Goal: Task Accomplishment & Management: Manage account settings

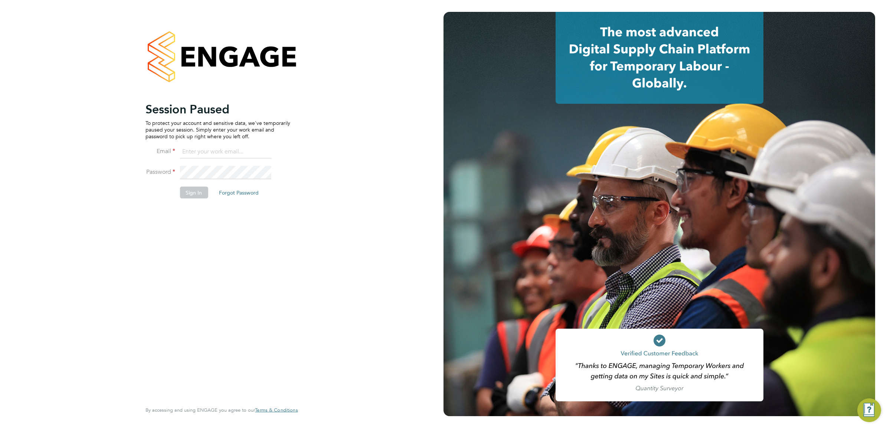
type input "Nikki.Hobden@cpplc.com"
click at [186, 192] on button "Sign In" at bounding box center [194, 193] width 28 height 12
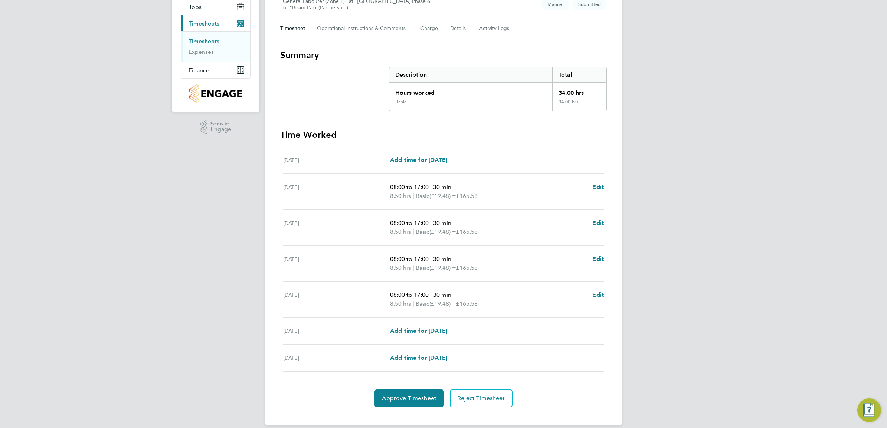
scroll to position [99, 0]
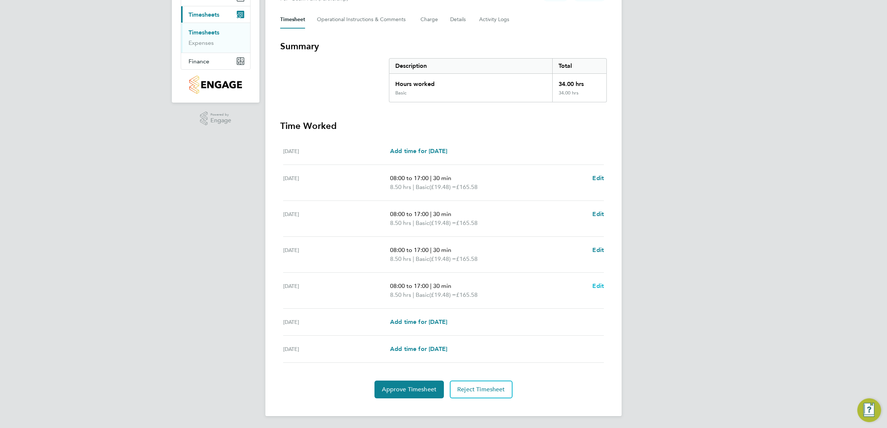
click at [598, 286] on span "Edit" at bounding box center [597, 286] width 11 height 7
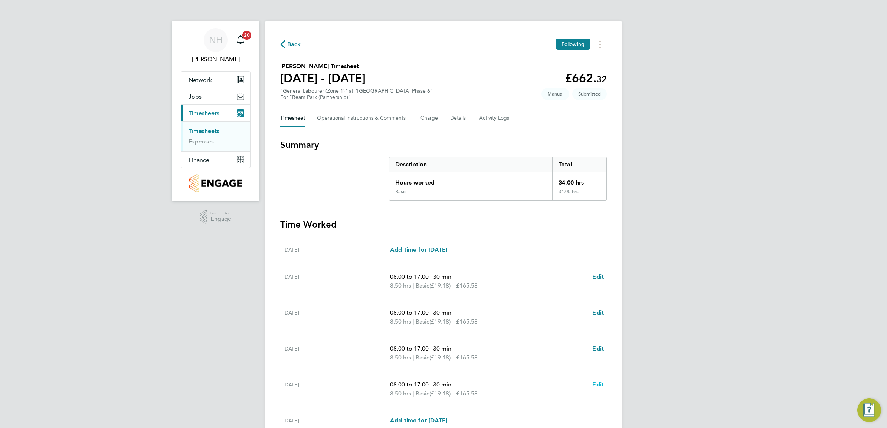
select select "30"
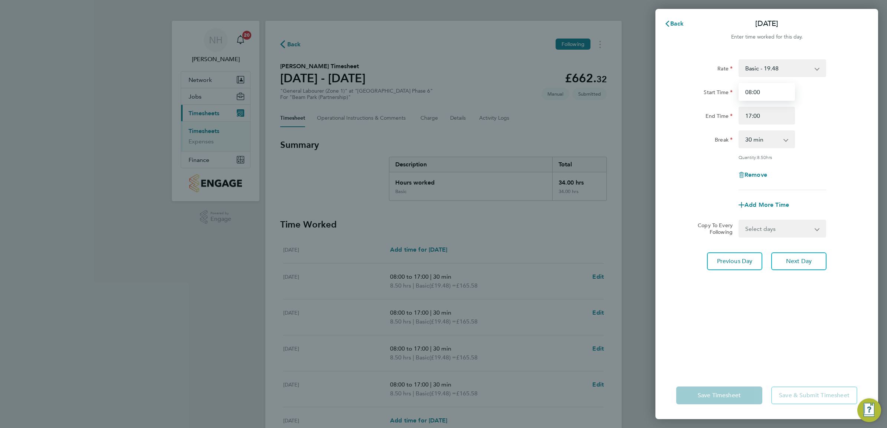
click at [758, 90] on input "08:00" at bounding box center [766, 92] width 56 height 18
type input "08:13"
click at [751, 299] on div "Rate Basic - 19.48 Start Time 08:13 End Time 17:00 Break 0 min 15 min 30 min 45…" at bounding box center [766, 211] width 223 height 322
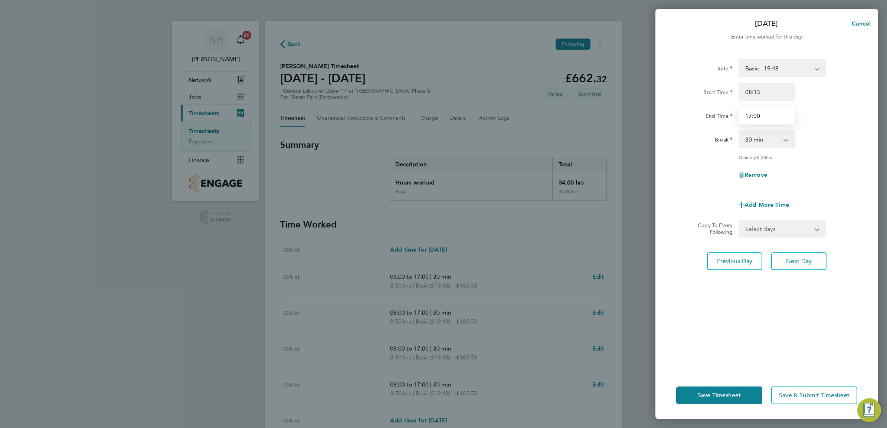
click at [748, 115] on input "17:00" at bounding box center [766, 116] width 56 height 18
type input "16:36"
click at [796, 306] on div "Rate Basic - 19.48 Start Time 08:13 End Time 16:36 Break 0 min 15 min 30 min 45…" at bounding box center [766, 211] width 223 height 322
click at [727, 392] on span "Save Timesheet" at bounding box center [718, 395] width 43 height 7
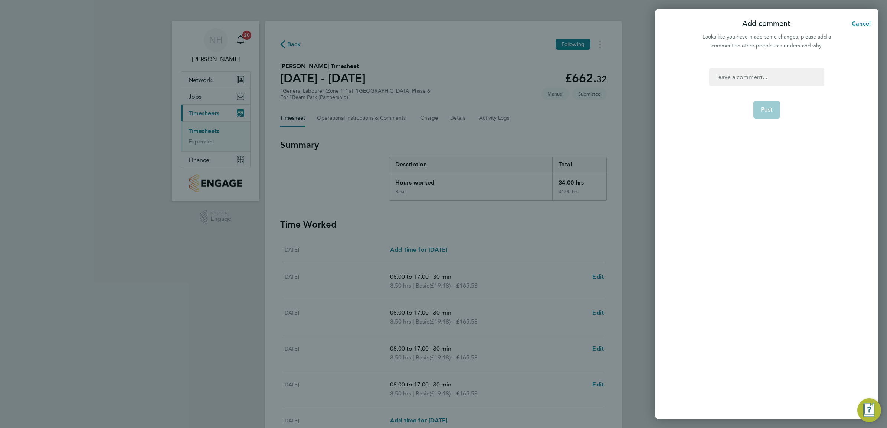
click at [739, 76] on div at bounding box center [766, 77] width 115 height 18
click at [770, 103] on button "Post" at bounding box center [766, 110] width 27 height 18
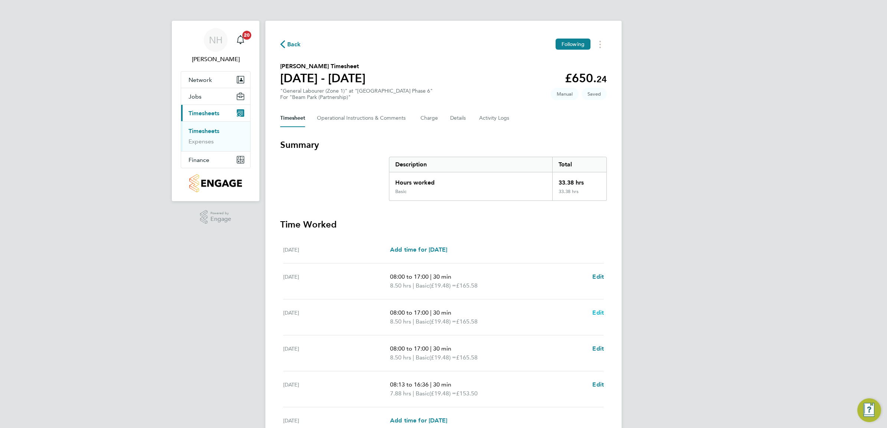
click at [593, 313] on span "Edit" at bounding box center [597, 312] width 11 height 7
select select "30"
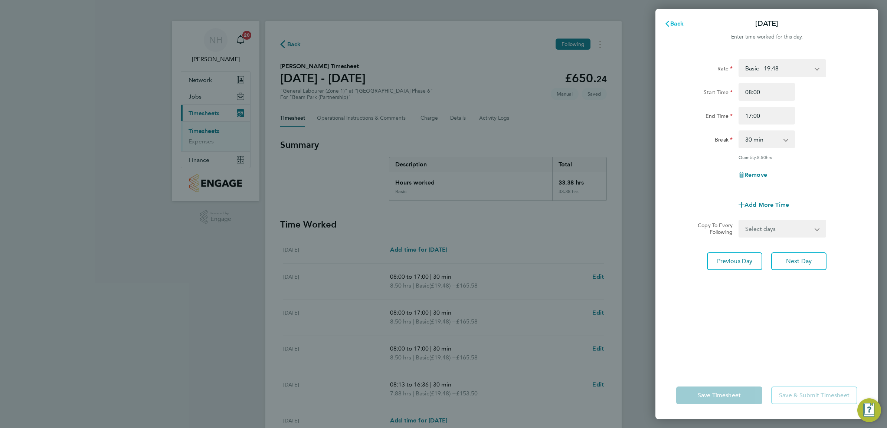
click at [672, 24] on span "Back" at bounding box center [677, 23] width 14 height 7
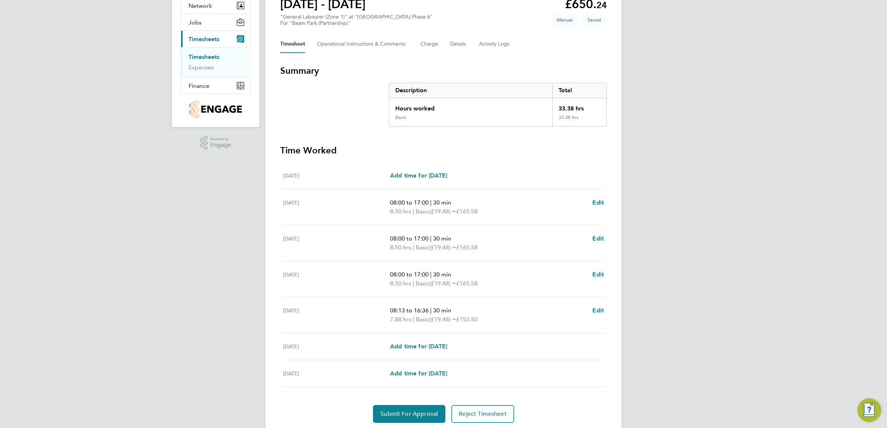
scroll to position [93, 0]
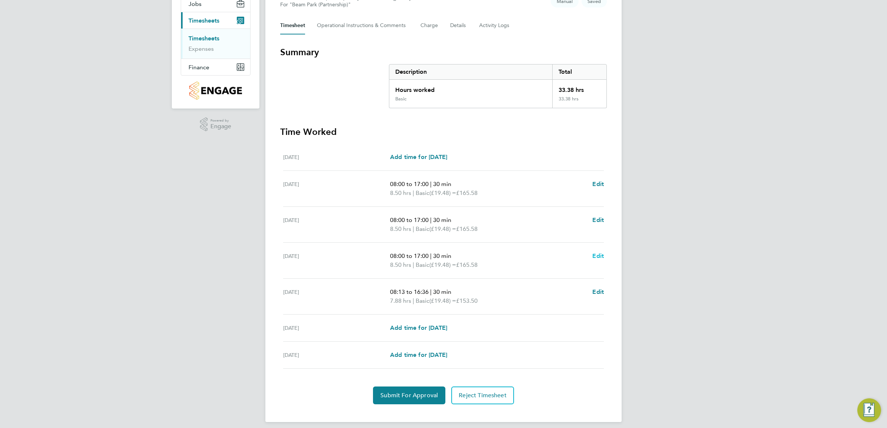
click at [600, 258] on span "Edit" at bounding box center [597, 256] width 11 height 7
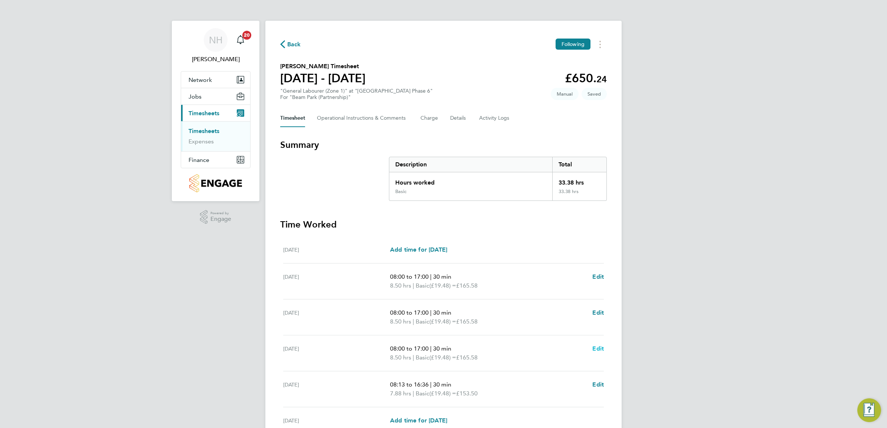
select select "30"
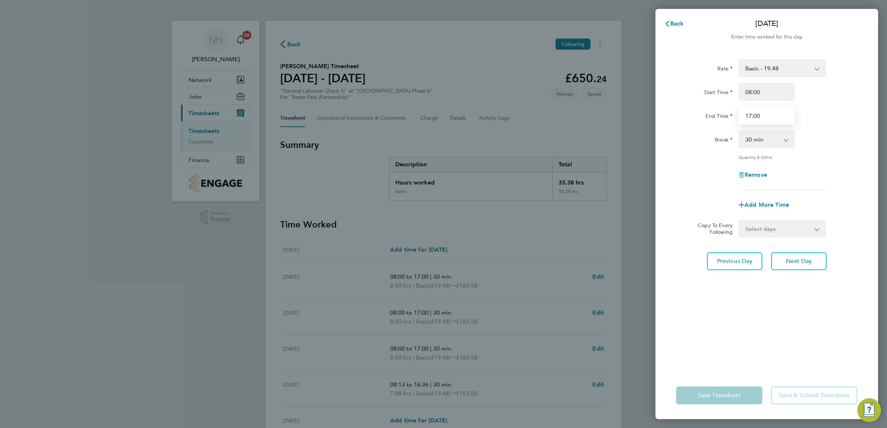
click at [748, 114] on input "17:00" at bounding box center [766, 116] width 56 height 18
type input "16:34"
click at [750, 319] on div "Rate Basic - 19.48 Start Time 08:00 End Time 16:34 Break 0 min 15 min 30 min 45…" at bounding box center [766, 211] width 223 height 322
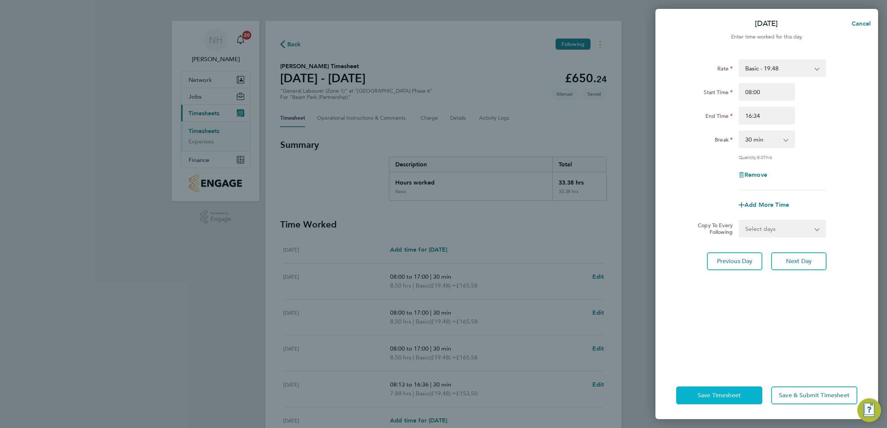
click at [722, 394] on span "Save Timesheet" at bounding box center [718, 395] width 43 height 7
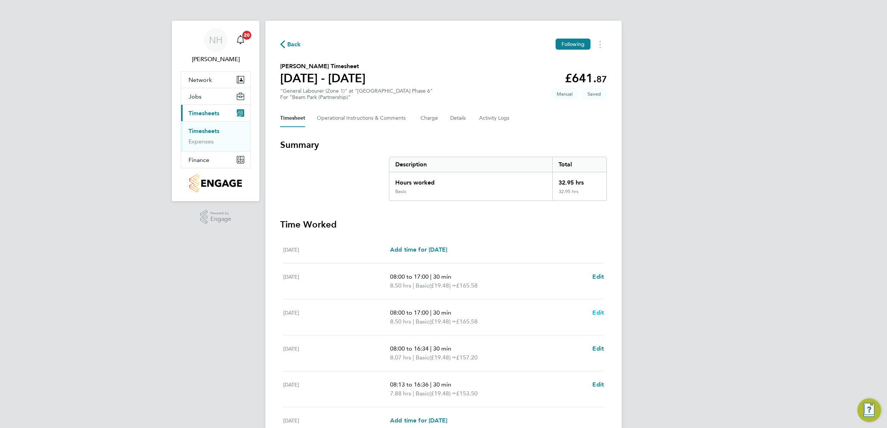
click at [600, 312] on span "Edit" at bounding box center [597, 312] width 11 height 7
select select "30"
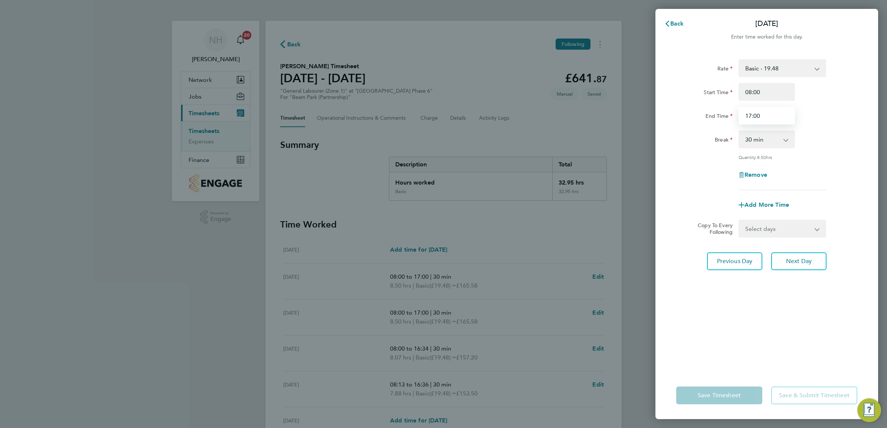
click at [747, 116] on input "17:00" at bounding box center [766, 116] width 56 height 18
type input "16:32"
click at [789, 307] on div "Rate Basic - 19.48 Start Time 08:00 End Time 16:32 Break 0 min 15 min 30 min 45…" at bounding box center [766, 211] width 223 height 322
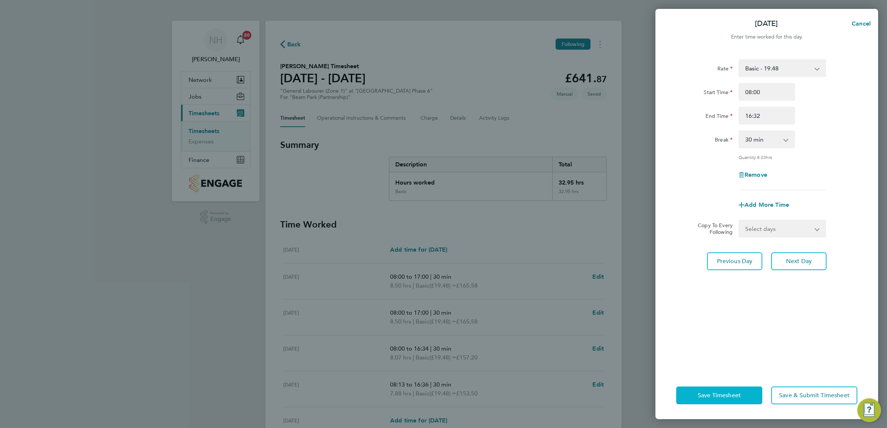
click at [735, 394] on span "Save Timesheet" at bounding box center [718, 395] width 43 height 7
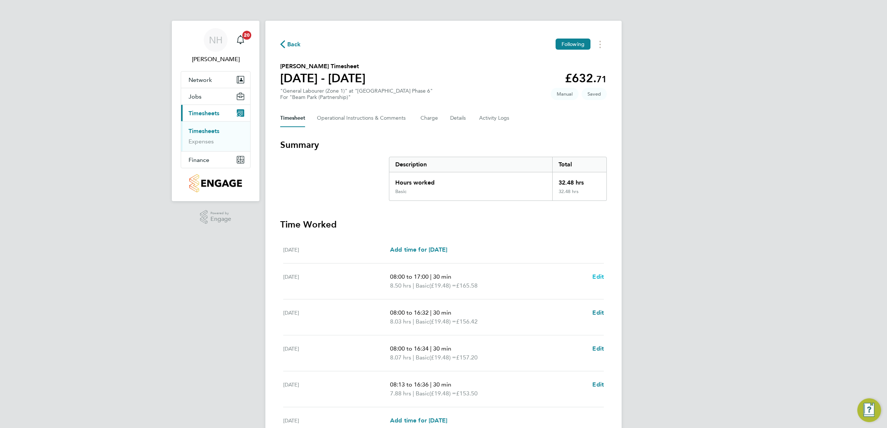
click at [598, 277] on span "Edit" at bounding box center [597, 276] width 11 height 7
select select "30"
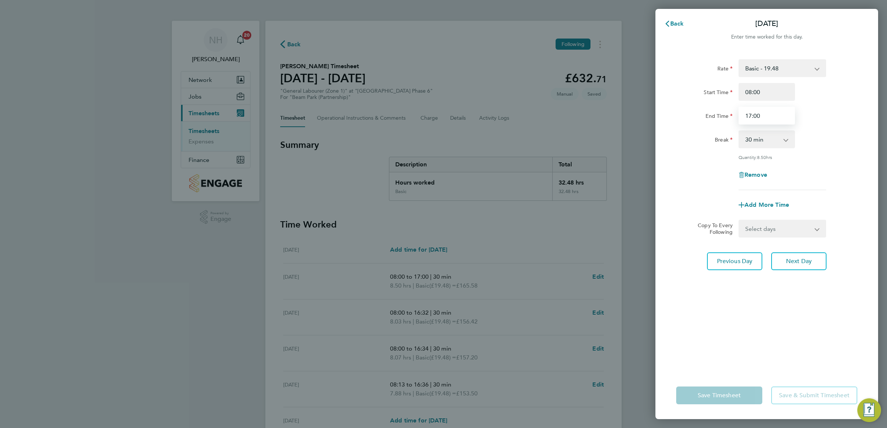
click at [746, 117] on input "17:00" at bounding box center [766, 116] width 56 height 18
type input "16:35"
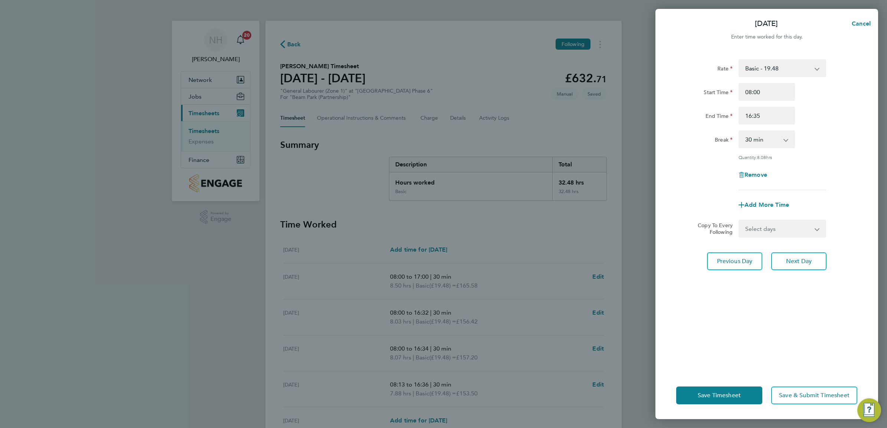
drag, startPoint x: 785, startPoint y: 313, endPoint x: 766, endPoint y: 337, distance: 30.6
click at [785, 312] on div "Rate Basic - 19.48 Start Time 08:00 End Time 16:35 Break 0 min 15 min 30 min 45…" at bounding box center [766, 211] width 223 height 322
click at [717, 398] on span "Save Timesheet" at bounding box center [718, 395] width 43 height 7
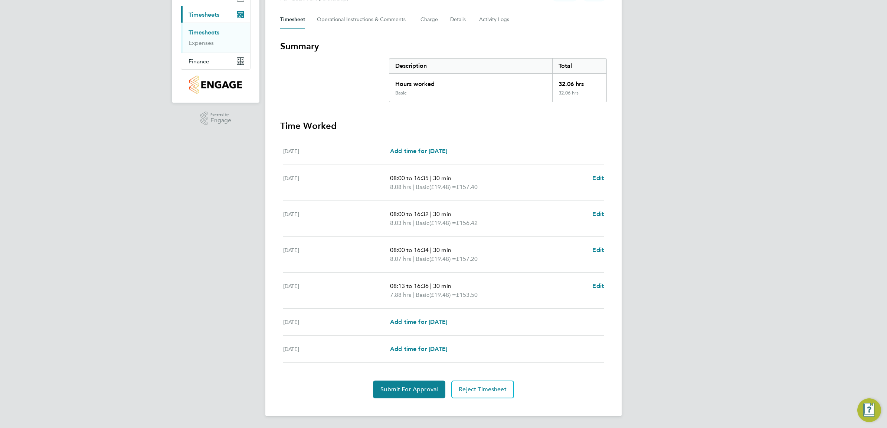
scroll to position [99, 0]
click at [425, 383] on button "Submit For Approval" at bounding box center [409, 390] width 72 height 18
click at [417, 387] on span "Approve Timesheet" at bounding box center [409, 389] width 55 height 7
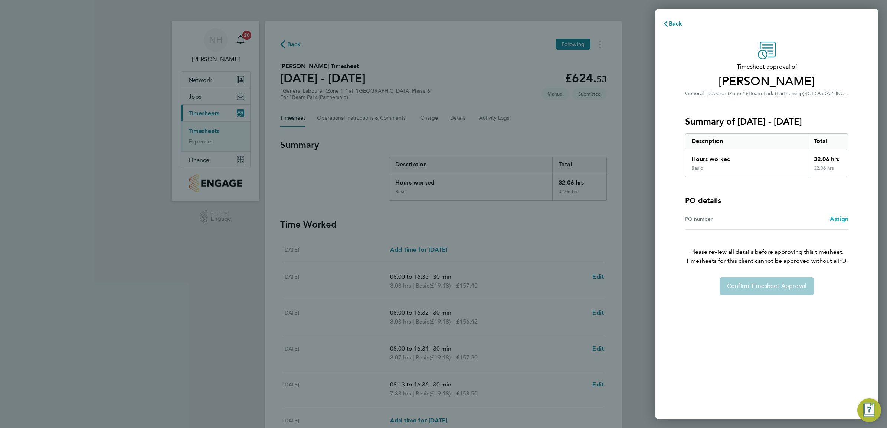
click at [838, 217] on span "Assign" at bounding box center [838, 219] width 19 height 7
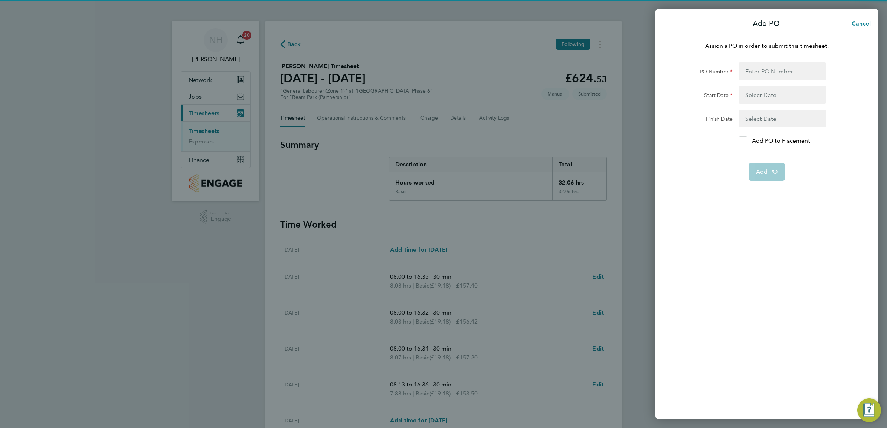
click at [743, 140] on icon at bounding box center [743, 141] width 6 height 5
click at [745, 141] on input "Add PO to Placement" at bounding box center [745, 141] width 0 height 0
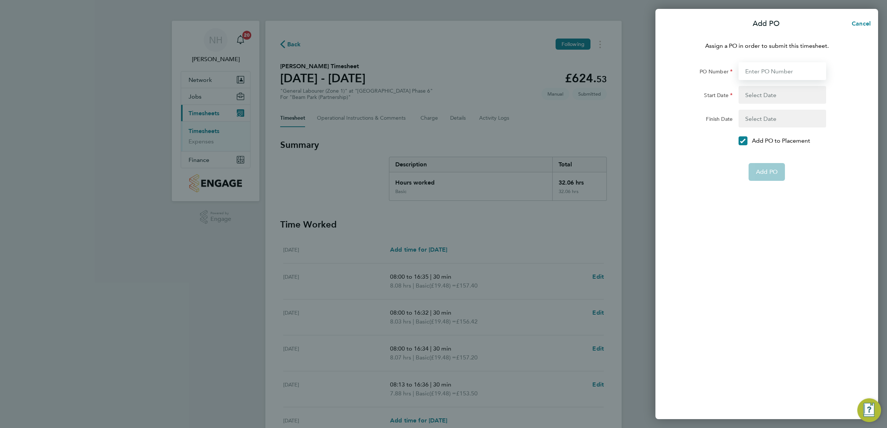
drag, startPoint x: 750, startPoint y: 65, endPoint x: 748, endPoint y: 72, distance: 7.4
click at [750, 65] on input "PO Number" at bounding box center [782, 71] width 88 height 18
type input "H66979"
type input "[DATE]"
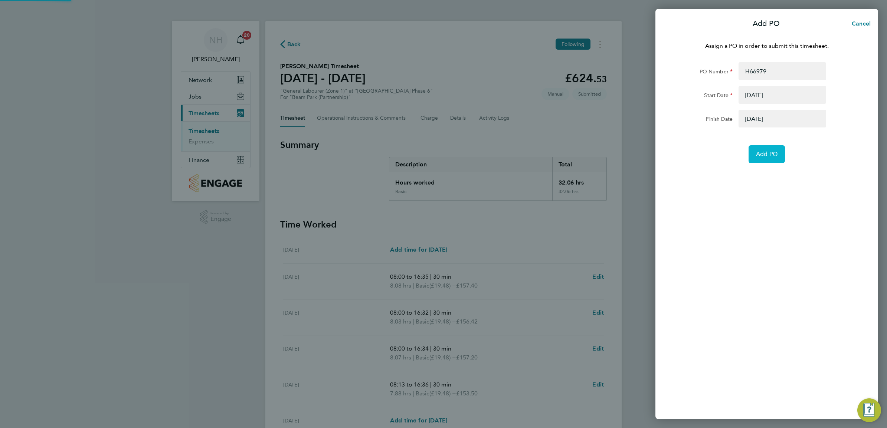
click at [760, 153] on span "Add PO" at bounding box center [767, 154] width 22 height 7
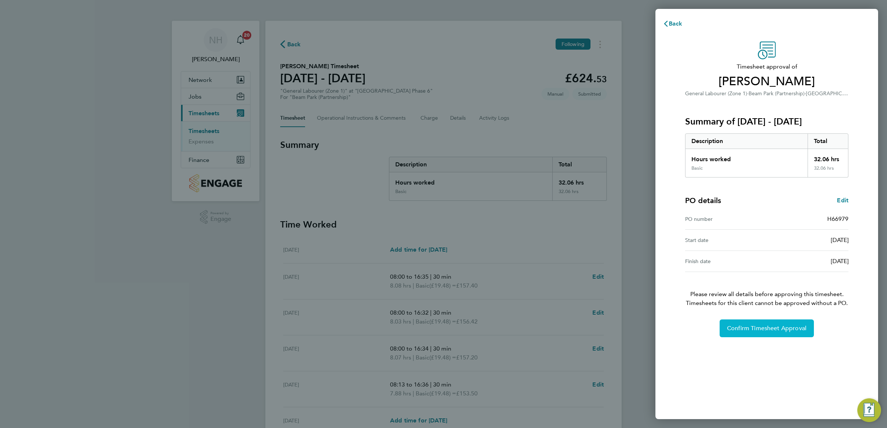
click at [749, 323] on button "Confirm Timesheet Approval" at bounding box center [766, 329] width 94 height 18
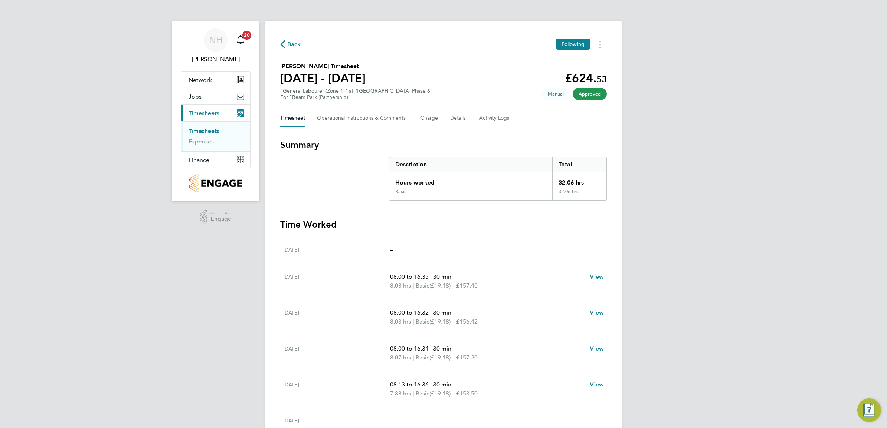
click at [286, 43] on span "Back" at bounding box center [290, 43] width 21 height 7
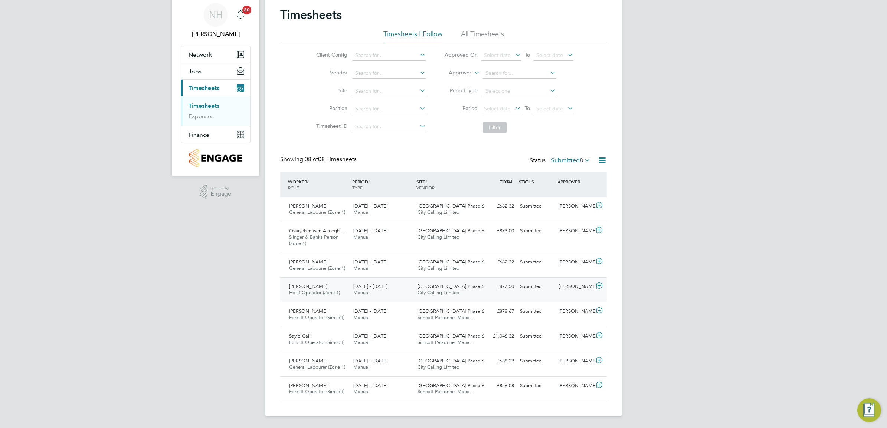
click at [564, 284] on div "[PERSON_NAME]" at bounding box center [574, 287] width 39 height 12
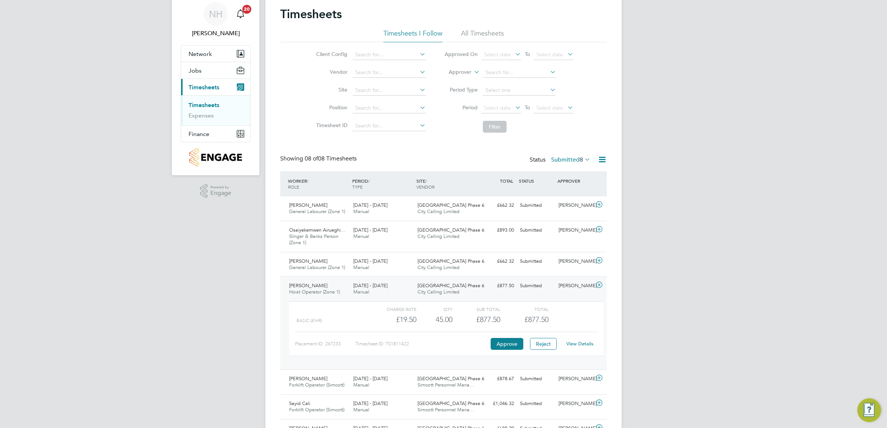
click at [579, 345] on link "View Details" at bounding box center [579, 344] width 27 height 6
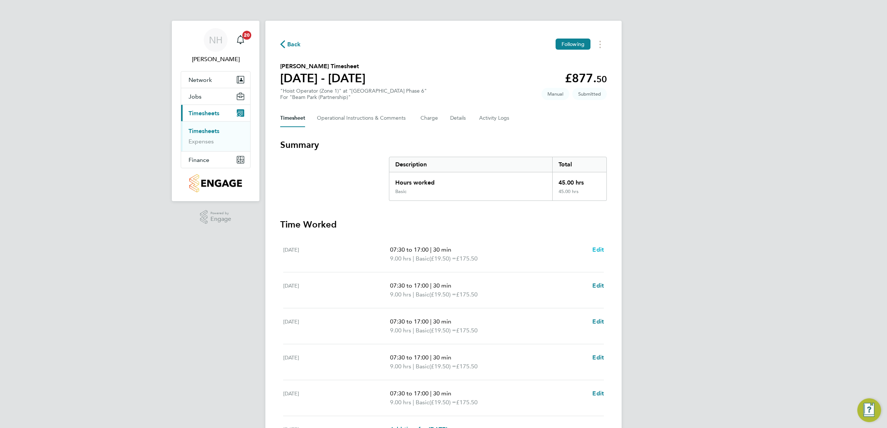
click at [594, 248] on span "Edit" at bounding box center [597, 249] width 11 height 7
select select "30"
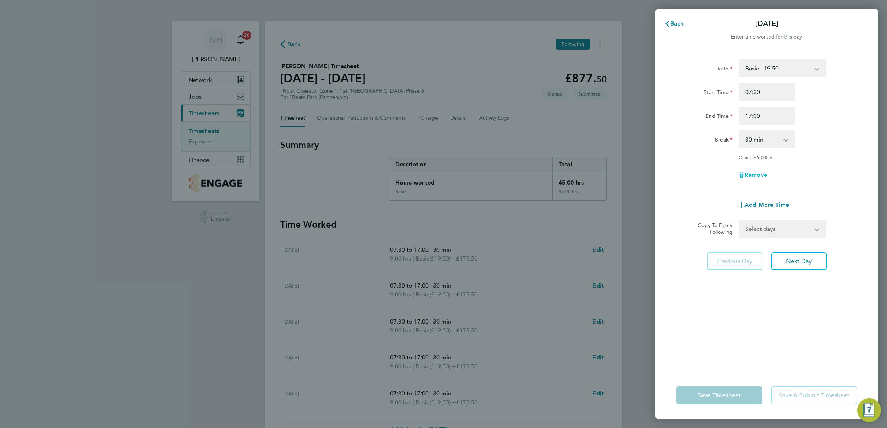
click at [748, 172] on span "Remove" at bounding box center [755, 174] width 23 height 7
select select "null"
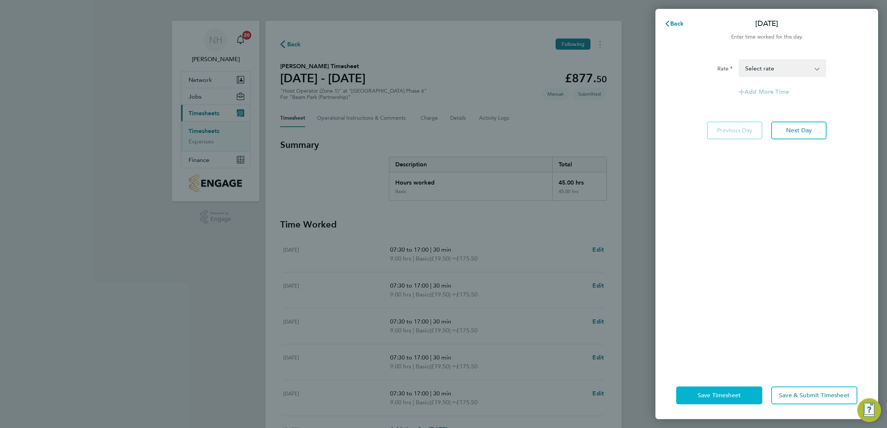
click at [719, 392] on span "Save Timesheet" at bounding box center [718, 395] width 43 height 7
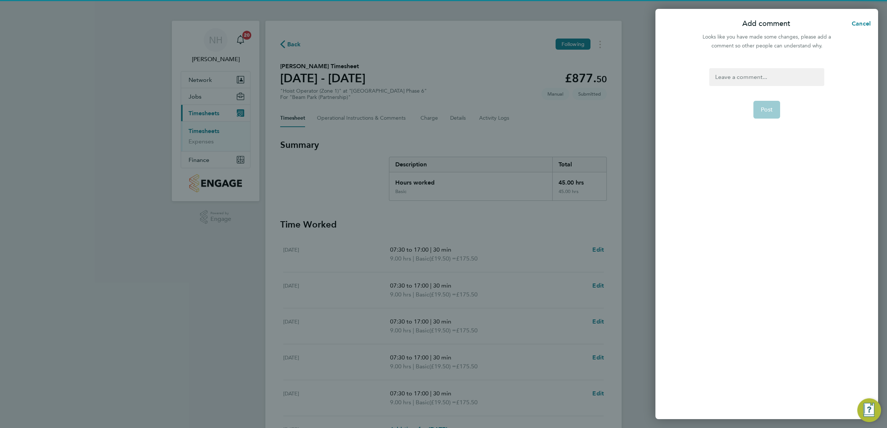
click at [736, 82] on div at bounding box center [766, 77] width 115 height 18
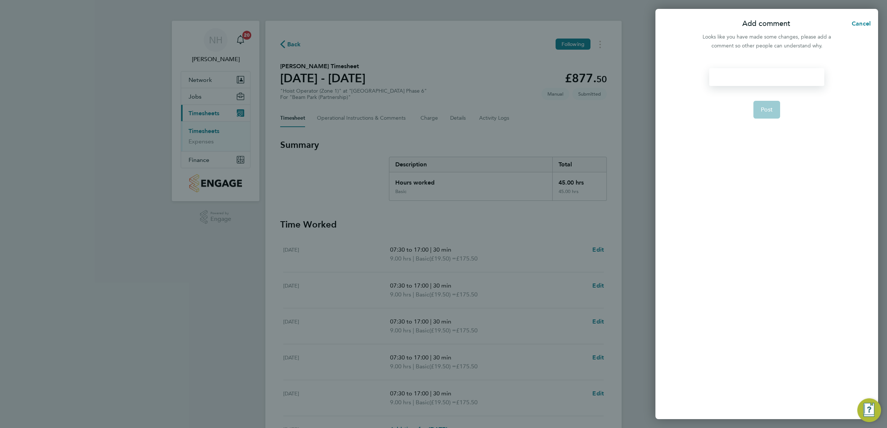
click at [736, 82] on div at bounding box center [766, 77] width 115 height 18
click at [760, 114] on button "Post" at bounding box center [766, 110] width 27 height 18
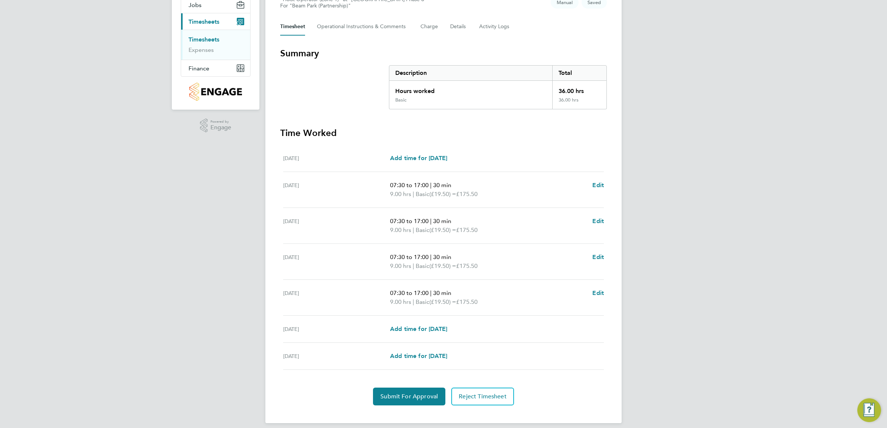
scroll to position [93, 0]
click at [406, 407] on div "Back Following George Samuel's Timesheet 25 - 31 Aug 2025 £702. 00 "Hoist Opera…" at bounding box center [443, 175] width 356 height 494
click at [411, 392] on span "Submit For Approval" at bounding box center [408, 395] width 57 height 7
click at [395, 403] on button "Approve Timesheet" at bounding box center [408, 396] width 69 height 18
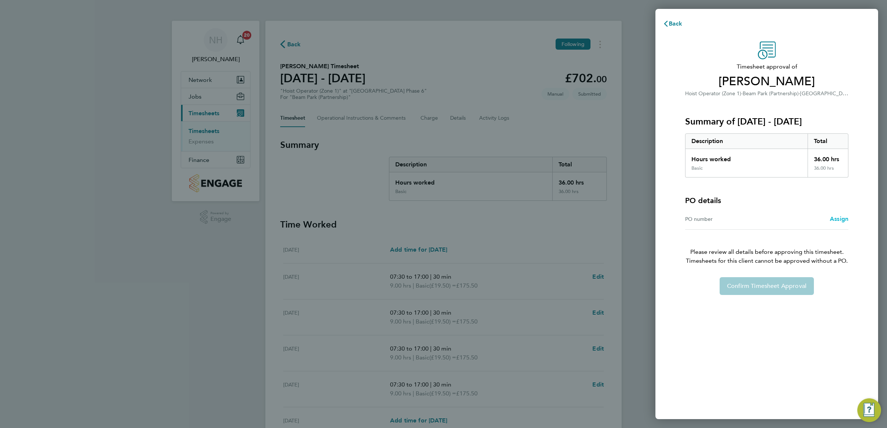
click at [838, 218] on span "Assign" at bounding box center [838, 219] width 19 height 7
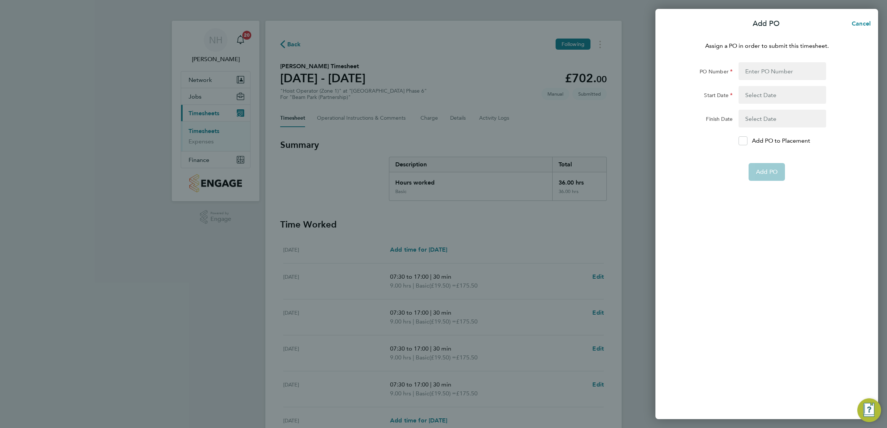
click at [736, 140] on div "Add PO to Placement" at bounding box center [781, 141] width 93 height 9
click at [743, 141] on icon at bounding box center [743, 141] width 6 height 5
click at [745, 141] on input "Add PO to Placement" at bounding box center [745, 141] width 0 height 0
click at [764, 74] on input "PO Number" at bounding box center [782, 71] width 88 height 18
type input "H66979"
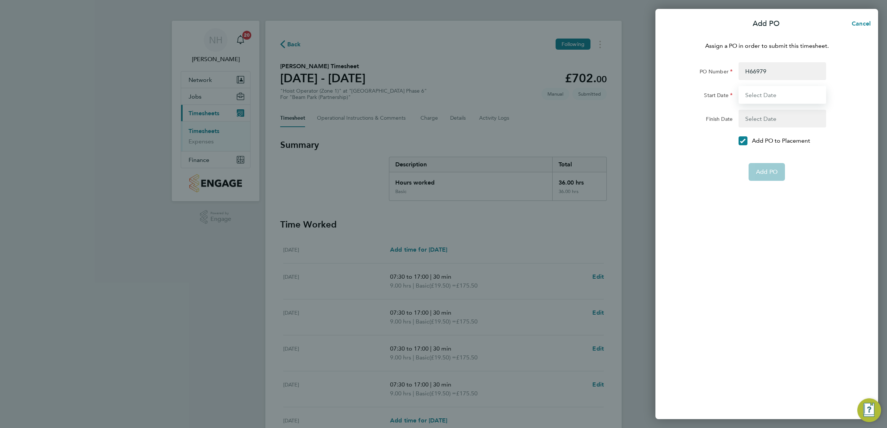
type input "[DATE]"
drag, startPoint x: 763, startPoint y: 143, endPoint x: 764, endPoint y: 147, distance: 4.2
click at [764, 147] on form "PO Number H66979 Start Date 02 Sep 24 Finish Date 31 Dec 26 Add PO" at bounding box center [766, 112] width 181 height 101
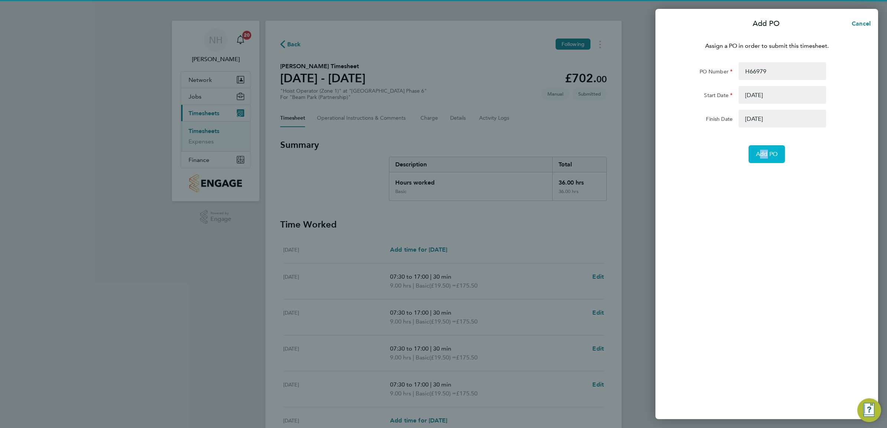
drag, startPoint x: 764, startPoint y: 147, endPoint x: 767, endPoint y: 153, distance: 6.3
click at [767, 153] on span "Add PO" at bounding box center [767, 154] width 22 height 7
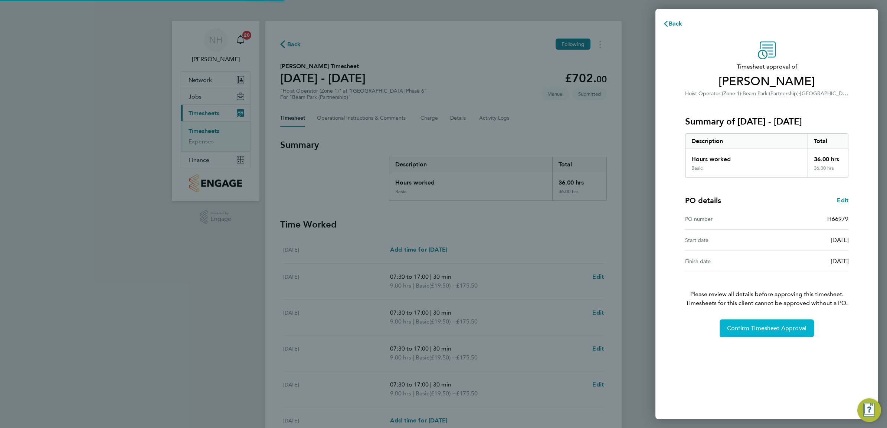
click at [777, 334] on button "Confirm Timesheet Approval" at bounding box center [766, 329] width 94 height 18
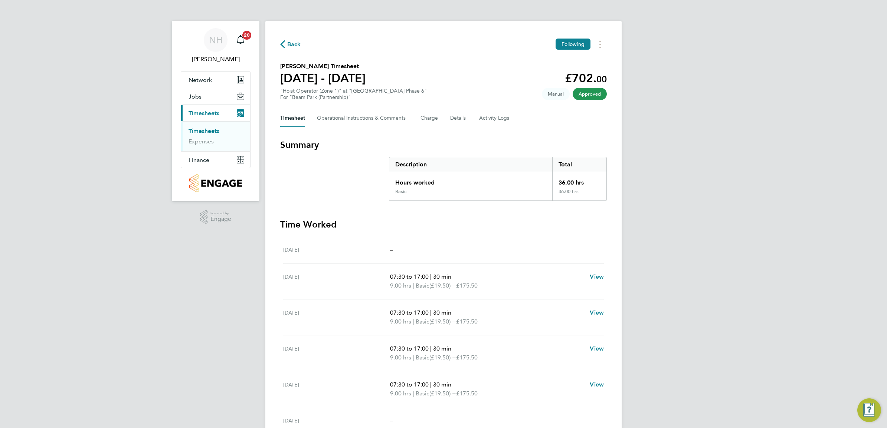
click at [295, 43] on span "Back" at bounding box center [294, 44] width 14 height 9
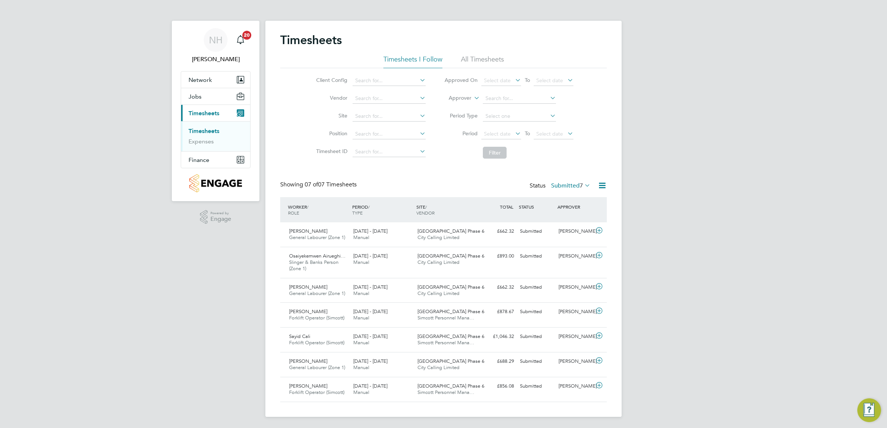
click at [559, 185] on label "Submitted 7" at bounding box center [570, 185] width 39 height 7
click at [569, 227] on li "Approved" at bounding box center [560, 231] width 34 height 10
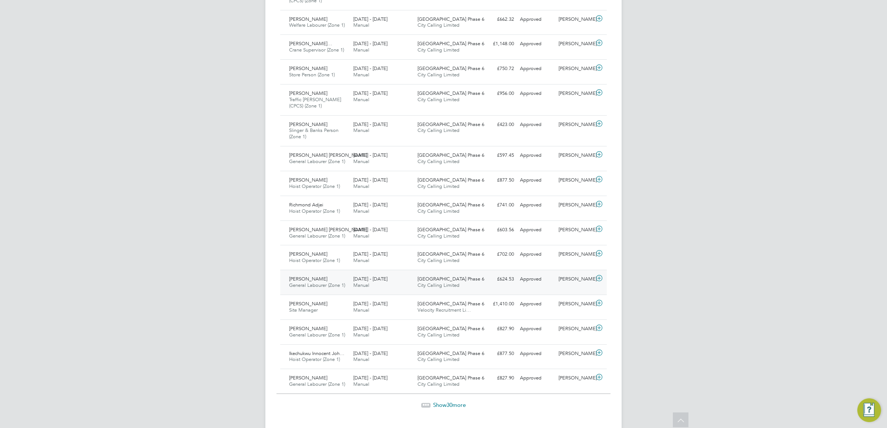
click at [566, 281] on div "[PERSON_NAME]" at bounding box center [574, 279] width 39 height 12
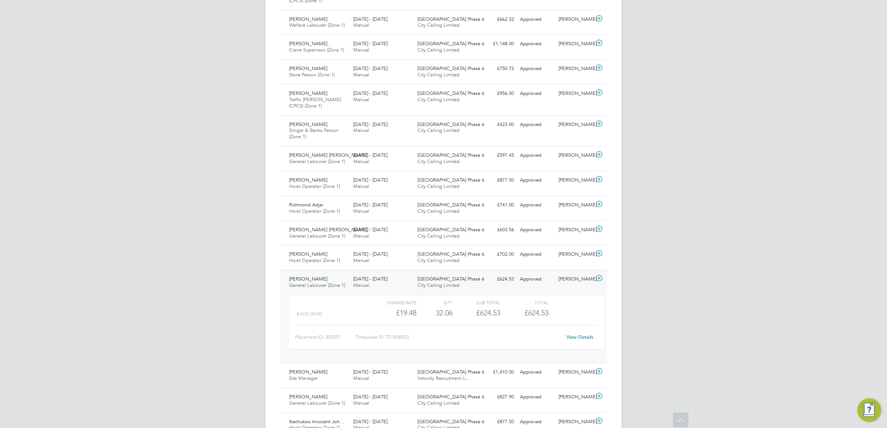
click at [576, 339] on link "View Details" at bounding box center [579, 337] width 27 height 6
click at [605, 301] on div "Charge rate QTY Sub Total Total Basic (£/HR) £19.48 32.06 32.06 32 £624.53 £624…" at bounding box center [446, 326] width 320 height 68
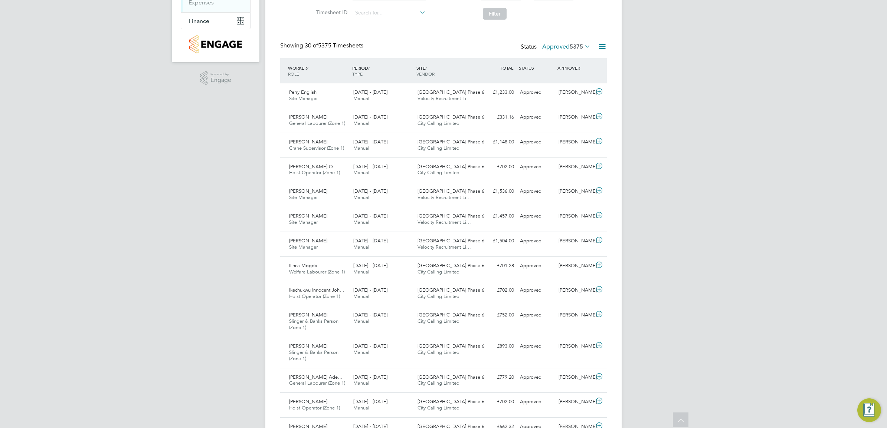
click at [556, 47] on label "Approved 5375" at bounding box center [566, 46] width 48 height 7
click at [551, 82] on li "Submitted" at bounding box center [556, 81] width 34 height 10
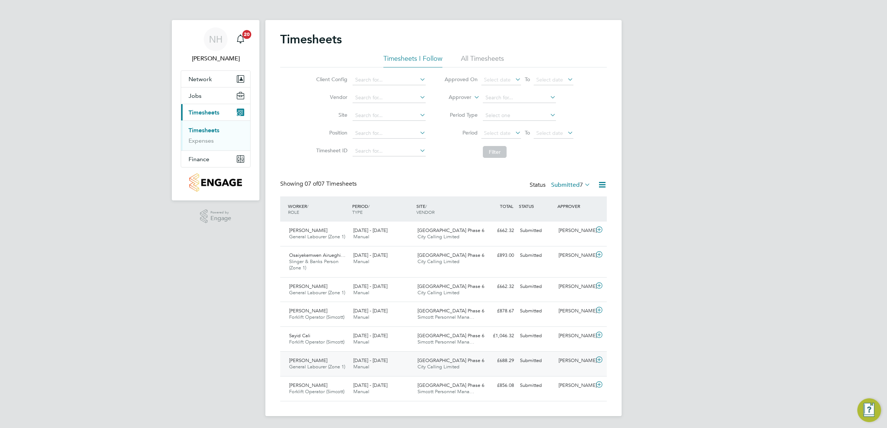
click at [569, 361] on div "[PERSON_NAME]" at bounding box center [574, 361] width 39 height 12
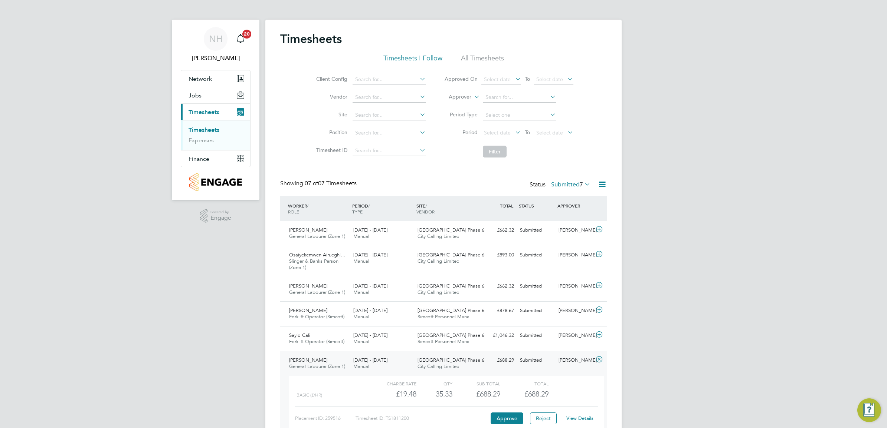
click at [581, 418] on link "View Details" at bounding box center [579, 418] width 27 height 6
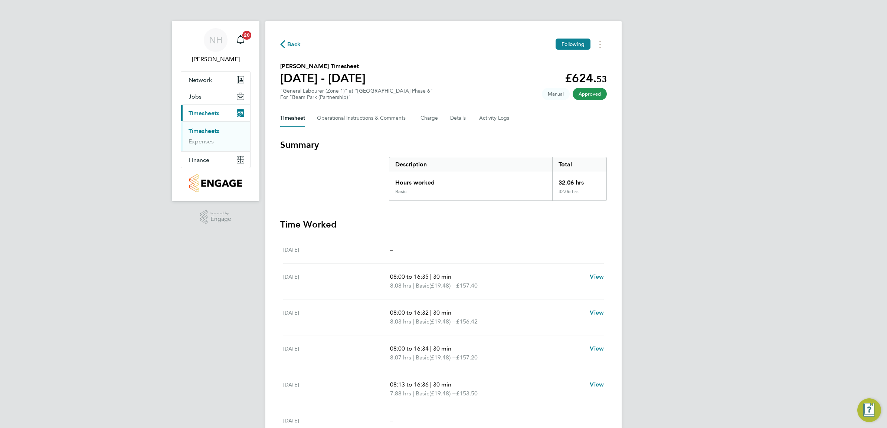
click at [299, 46] on span "Back" at bounding box center [294, 44] width 14 height 9
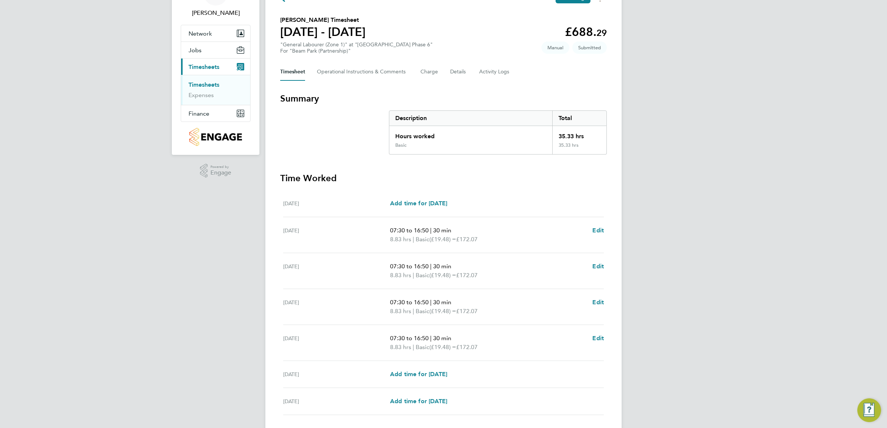
scroll to position [93, 0]
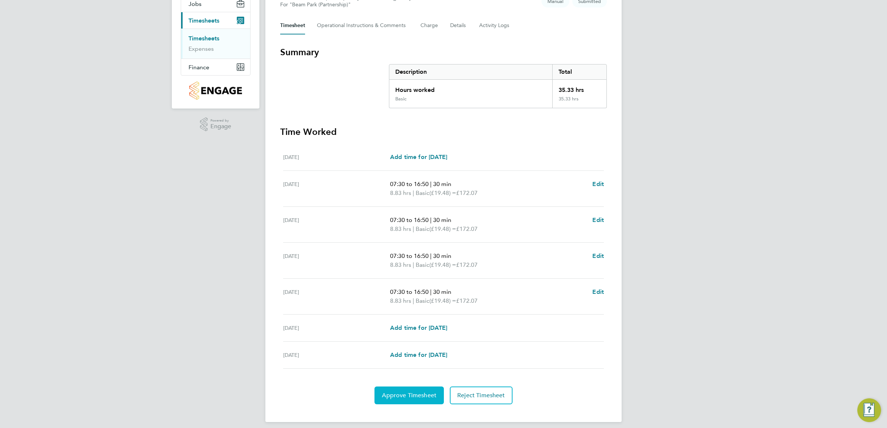
click at [430, 388] on button "Approve Timesheet" at bounding box center [408, 396] width 69 height 18
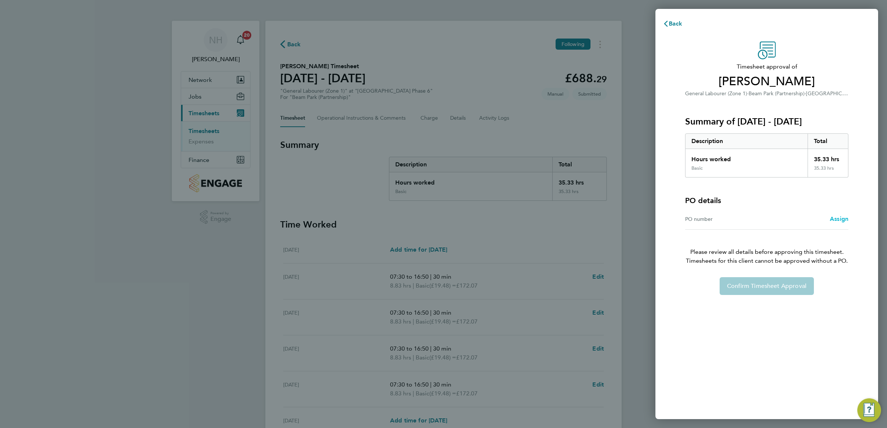
click at [838, 220] on span "Assign" at bounding box center [838, 219] width 19 height 7
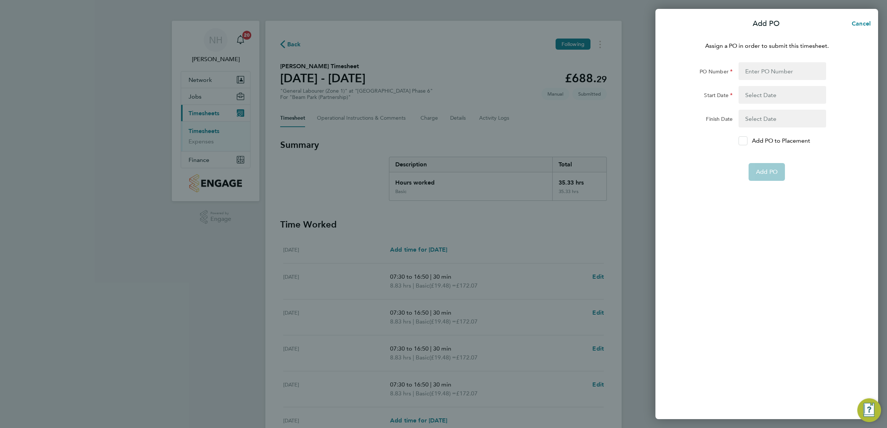
click at [745, 139] on icon at bounding box center [743, 141] width 6 height 5
click at [745, 141] on input "Add PO to Placement" at bounding box center [745, 141] width 0 height 0
click at [754, 78] on input "PO Number" at bounding box center [782, 71] width 88 height 18
type input "H66979"
type input "[DATE]"
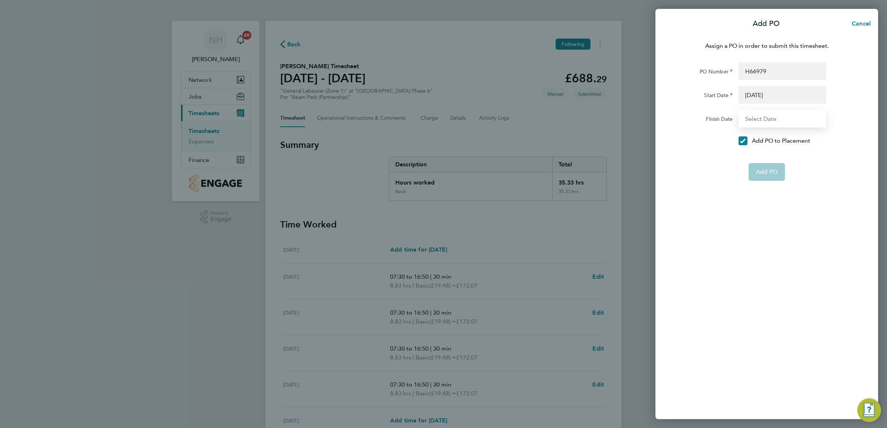
type input "[DATE]"
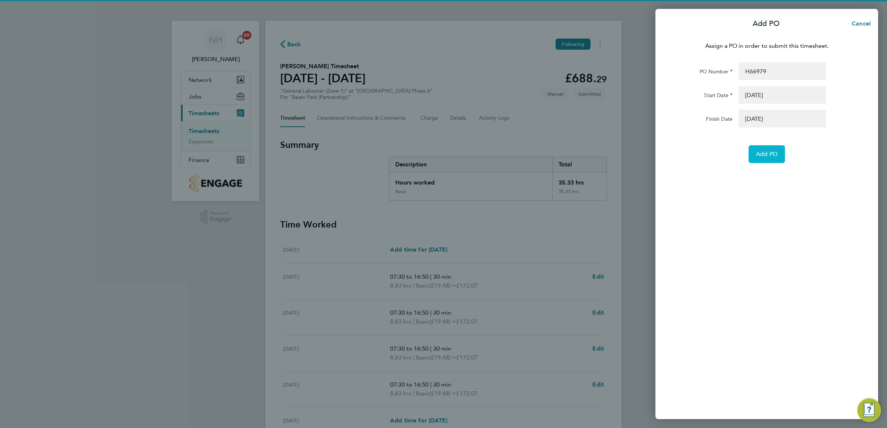
click at [760, 155] on span "Add PO" at bounding box center [767, 154] width 22 height 7
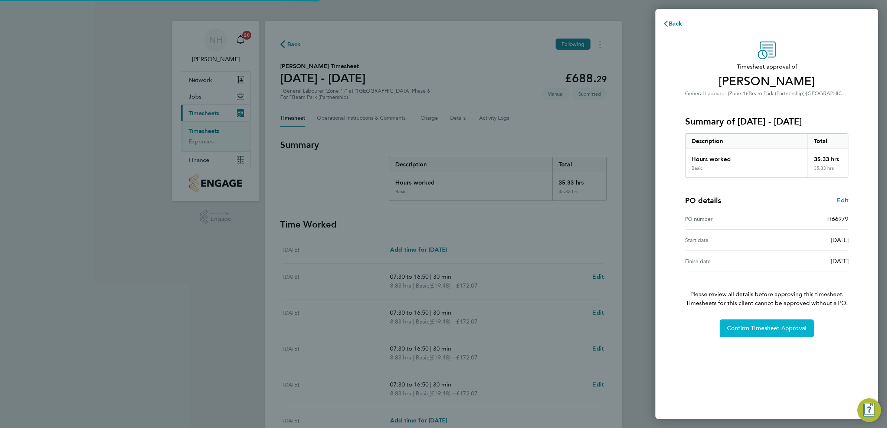
click at [773, 321] on button "Confirm Timesheet Approval" at bounding box center [766, 329] width 94 height 18
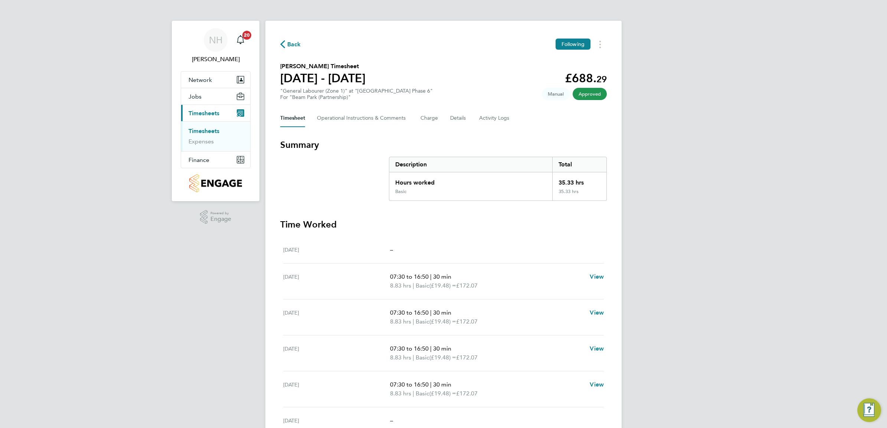
click at [290, 45] on span "Back" at bounding box center [294, 44] width 14 height 9
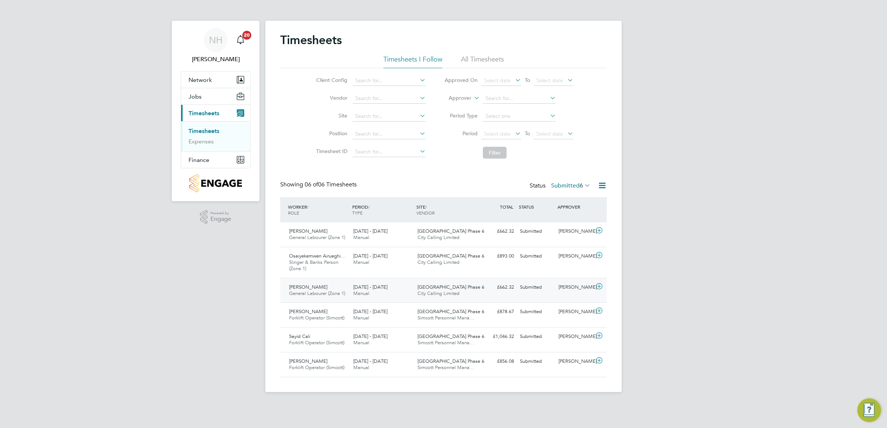
click at [573, 286] on div "[PERSON_NAME]" at bounding box center [574, 288] width 39 height 12
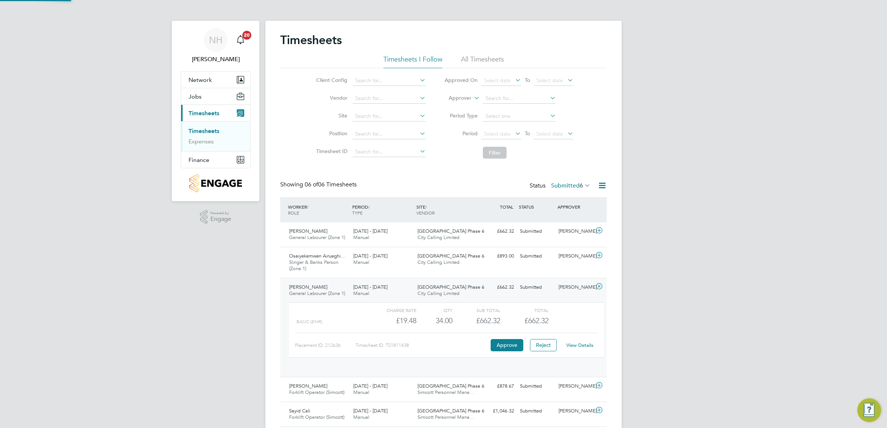
scroll to position [12, 72]
click at [575, 344] on link "View Details" at bounding box center [579, 345] width 27 height 6
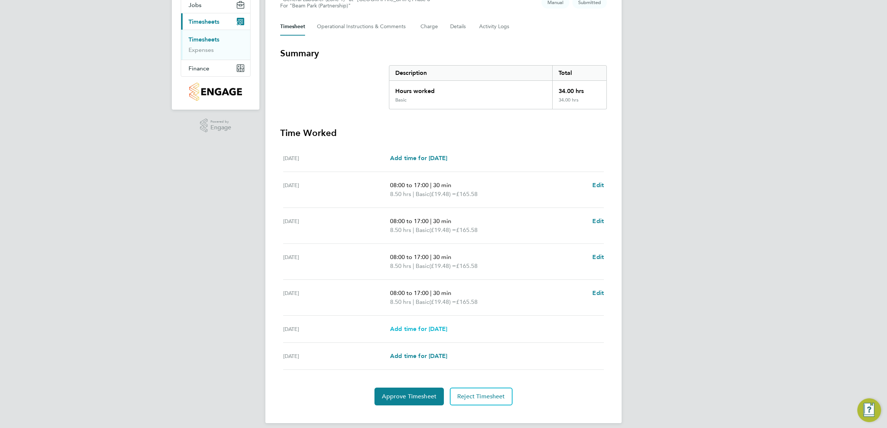
scroll to position [93, 0]
click at [410, 391] on button "Approve Timesheet" at bounding box center [408, 396] width 69 height 18
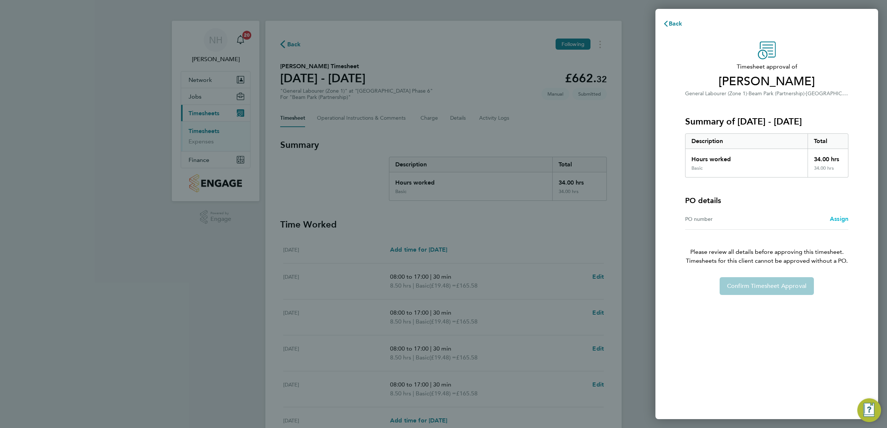
click at [841, 218] on span "Assign" at bounding box center [838, 219] width 19 height 7
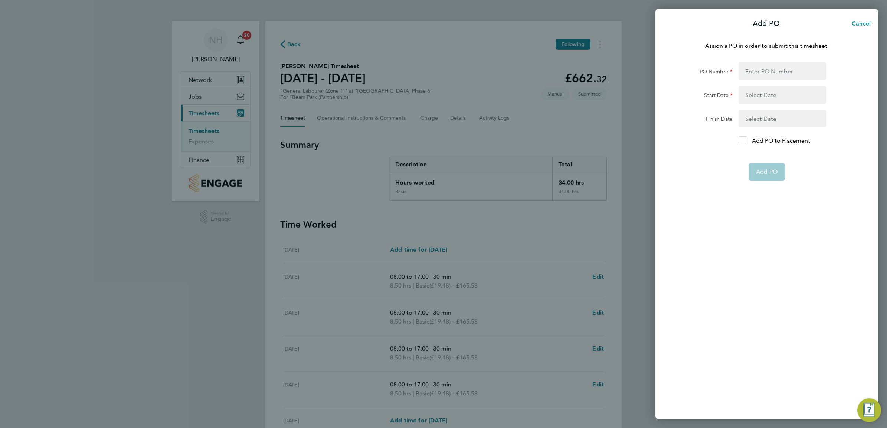
click at [742, 141] on icon at bounding box center [743, 141] width 6 height 5
click at [745, 141] on input "Add PO to Placement" at bounding box center [745, 141] width 0 height 0
click at [750, 74] on input "PO Number" at bounding box center [782, 71] width 88 height 18
type input "H66979"
type input "[DATE]"
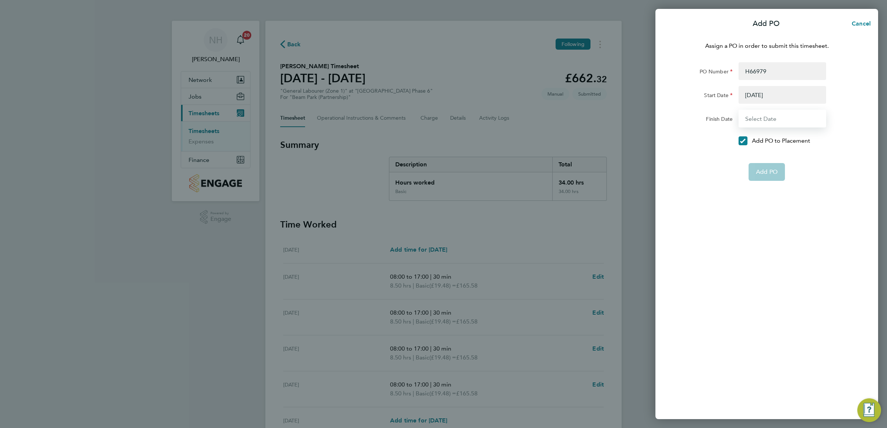
type input "[DATE]"
click at [761, 156] on span "Add PO" at bounding box center [767, 154] width 22 height 7
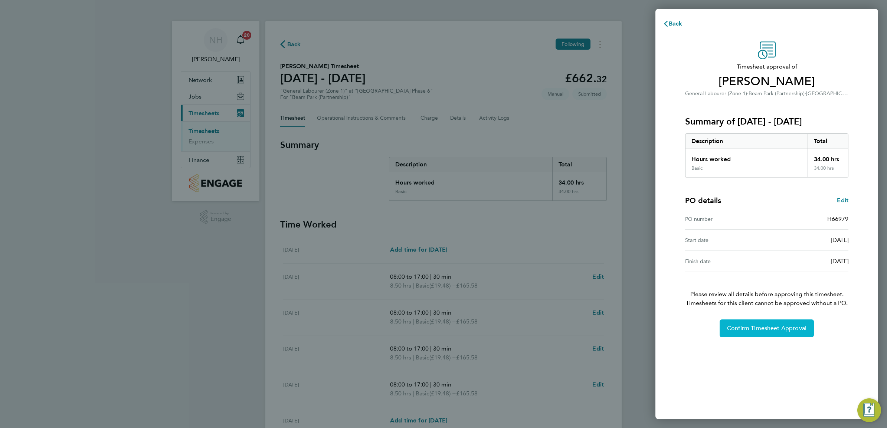
drag, startPoint x: 761, startPoint y: 336, endPoint x: 761, endPoint y: 331, distance: 5.2
click at [761, 337] on button "Confirm Timesheet Approval" at bounding box center [766, 329] width 94 height 18
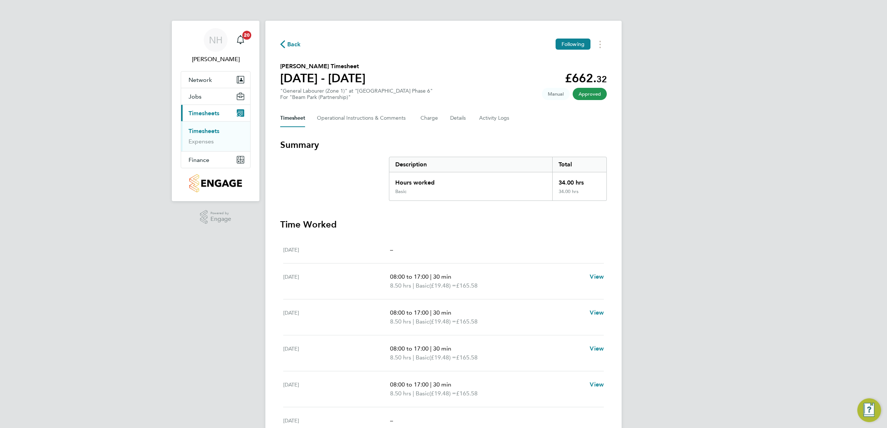
click at [290, 43] on span "Back" at bounding box center [294, 44] width 14 height 9
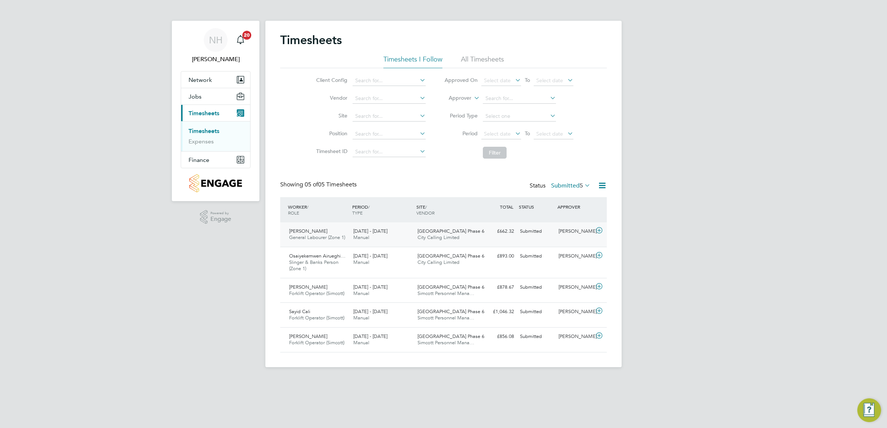
click at [562, 230] on div "[PERSON_NAME]" at bounding box center [574, 232] width 39 height 12
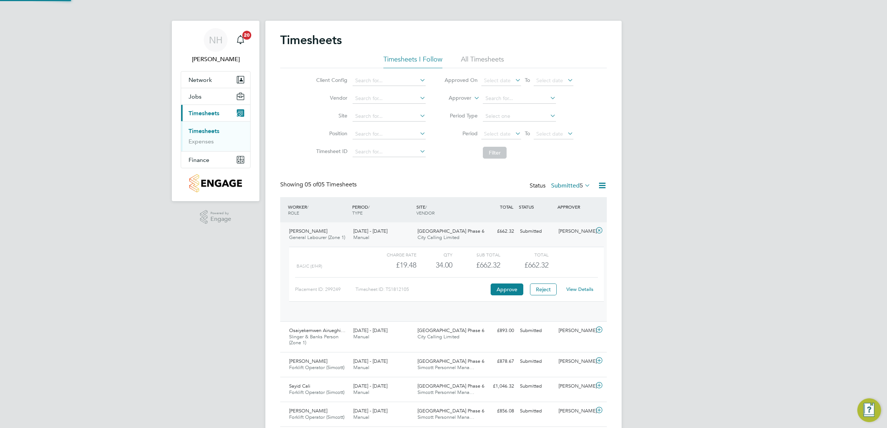
scroll to position [12, 72]
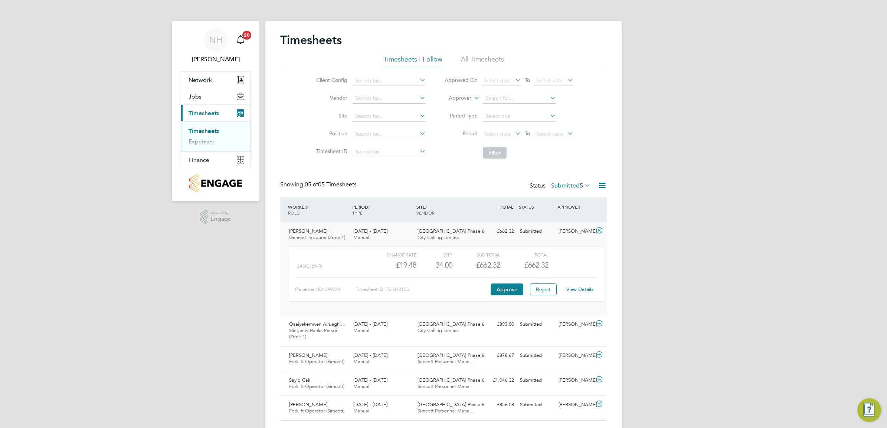
click at [580, 290] on link "View Details" at bounding box center [579, 289] width 27 height 6
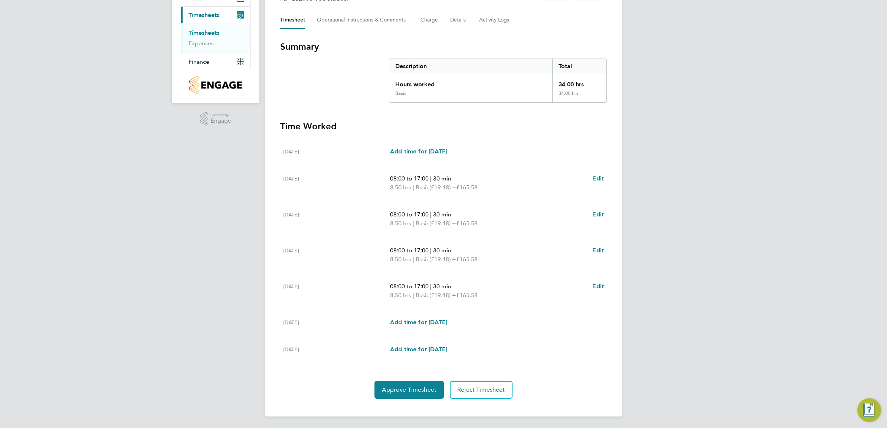
scroll to position [99, 0]
click at [598, 177] on span "Edit" at bounding box center [597, 178] width 11 height 7
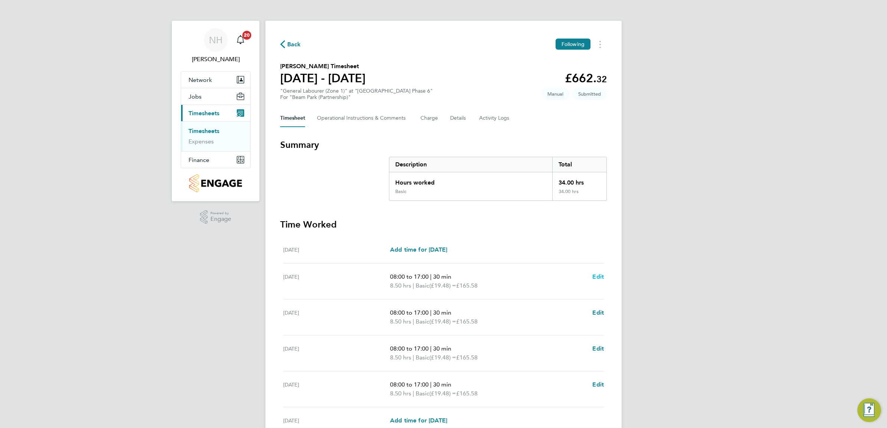
select select "30"
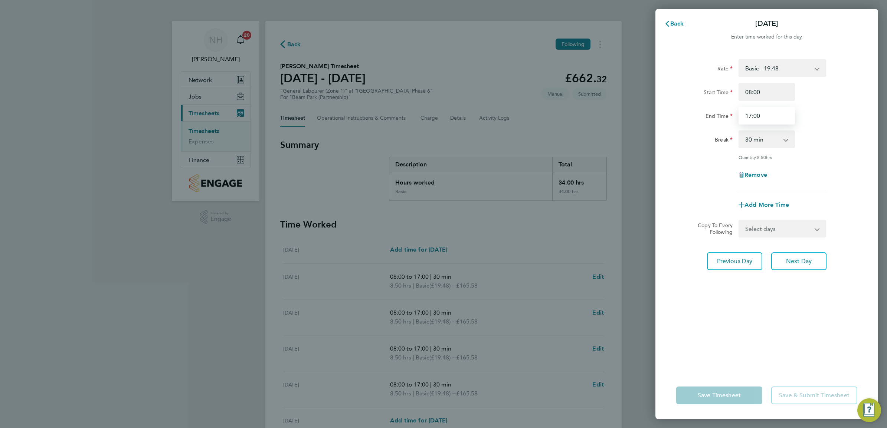
click at [748, 114] on input "17:00" at bounding box center [766, 116] width 56 height 18
click at [757, 116] on input "16:00" at bounding box center [766, 116] width 56 height 18
type input "16:25"
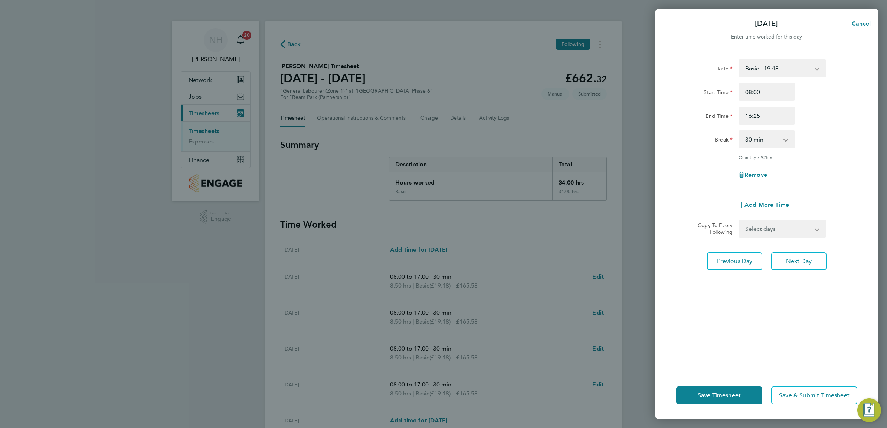
drag, startPoint x: 755, startPoint y: 297, endPoint x: 751, endPoint y: 304, distance: 8.0
click at [756, 297] on div "Rate Basic - 19.48 Start Time 08:00 End Time 16:25 Break 0 min 15 min 30 min 45…" at bounding box center [766, 211] width 223 height 322
click at [726, 390] on button "Save Timesheet" at bounding box center [719, 396] width 86 height 18
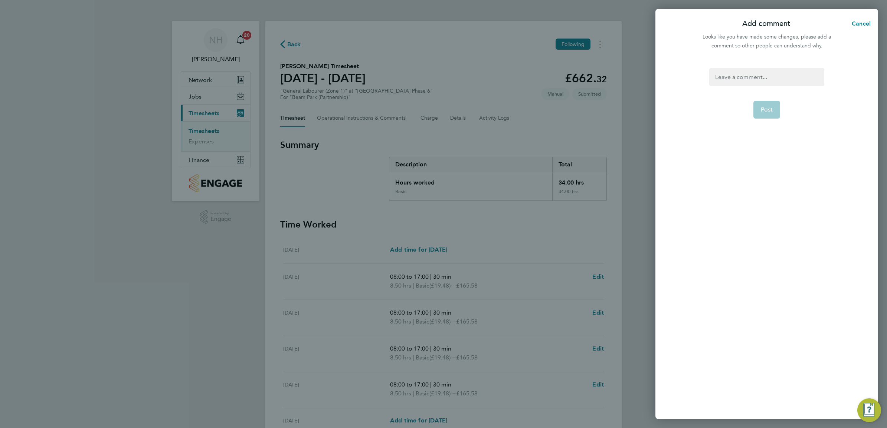
click at [728, 77] on div at bounding box center [766, 77] width 115 height 18
click at [765, 111] on span "Post" at bounding box center [766, 109] width 12 height 7
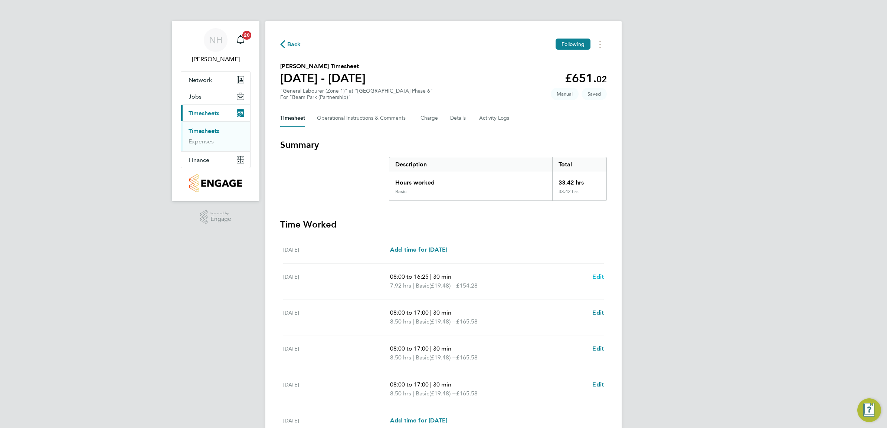
click at [600, 277] on span "Edit" at bounding box center [597, 276] width 11 height 7
select select "30"
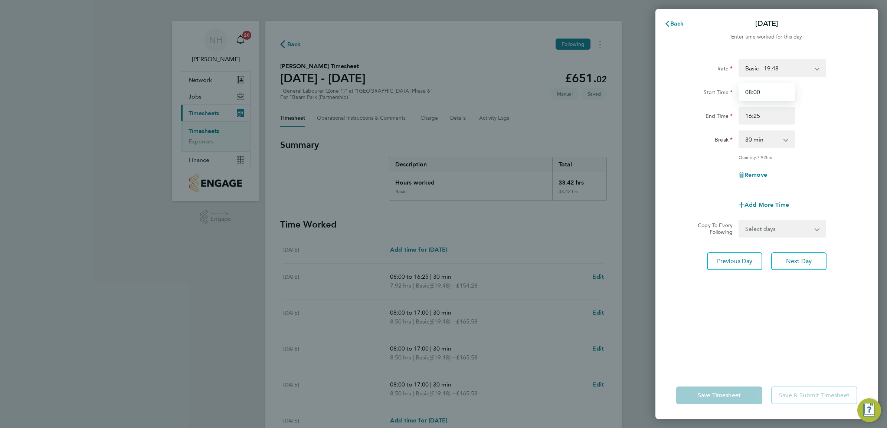
click at [755, 95] on input "08:00" at bounding box center [766, 92] width 56 height 18
type input "08:19"
click at [787, 322] on div "Rate Basic - 19.48 Start Time 08:19 End Time 16:25 Break 0 min 15 min 30 min 45…" at bounding box center [766, 211] width 223 height 322
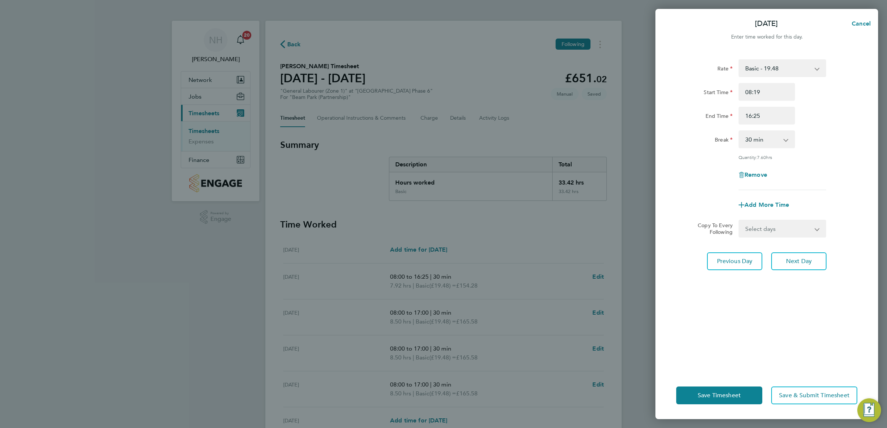
click at [744, 381] on div "Save Timesheet Save & Submit Timesheet" at bounding box center [766, 395] width 223 height 47
click at [737, 392] on span "Save Timesheet" at bounding box center [718, 395] width 43 height 7
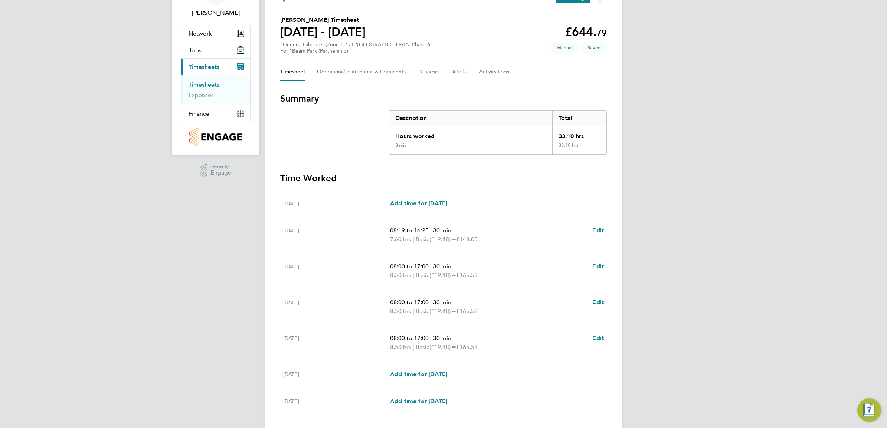
scroll to position [93, 0]
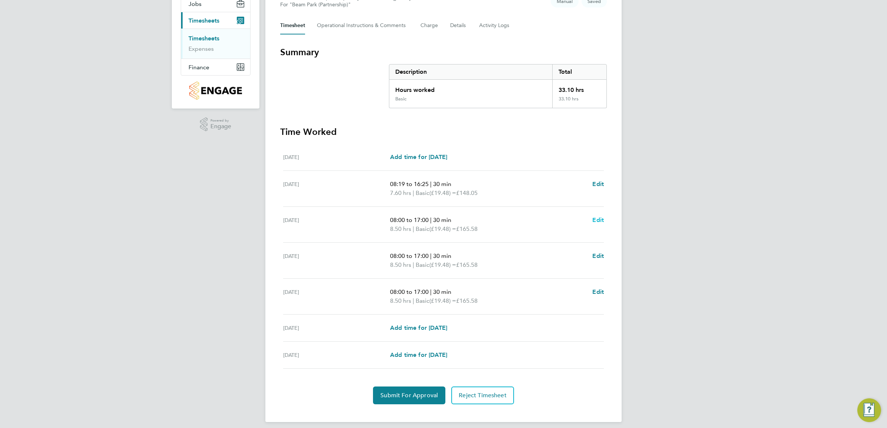
click at [596, 219] on span "Edit" at bounding box center [597, 220] width 11 height 7
select select "30"
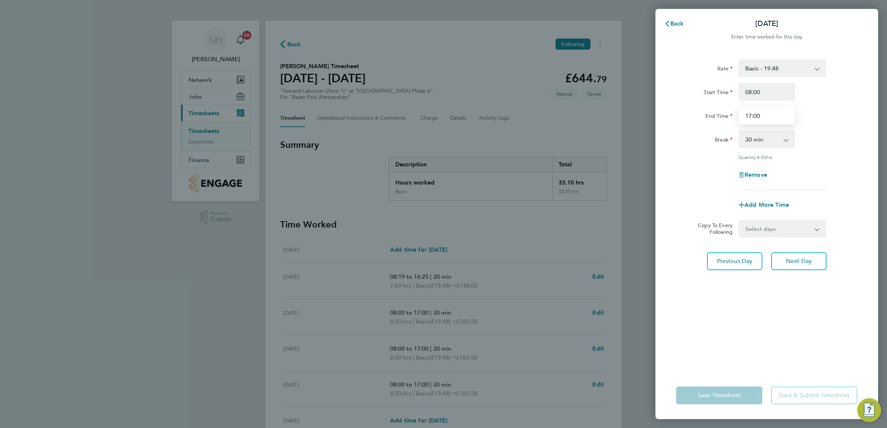
click at [754, 115] on input "17:00" at bounding box center [766, 116] width 56 height 18
click at [748, 114] on input "17:25" at bounding box center [766, 116] width 56 height 18
type input "16:25"
click at [761, 293] on div "Rate Basic - 19.48 Start Time 08:00 End Time 16:25 Break 0 min 15 min 30 min 45…" at bounding box center [766, 211] width 223 height 322
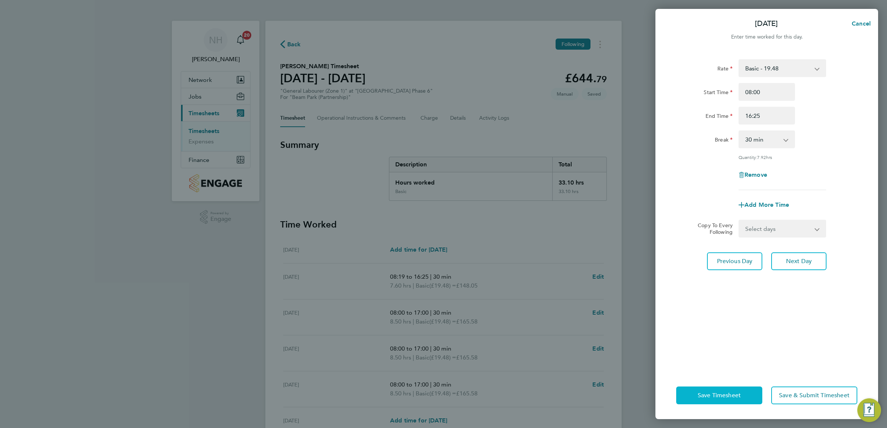
click at [726, 392] on span "Save Timesheet" at bounding box center [718, 395] width 43 height 7
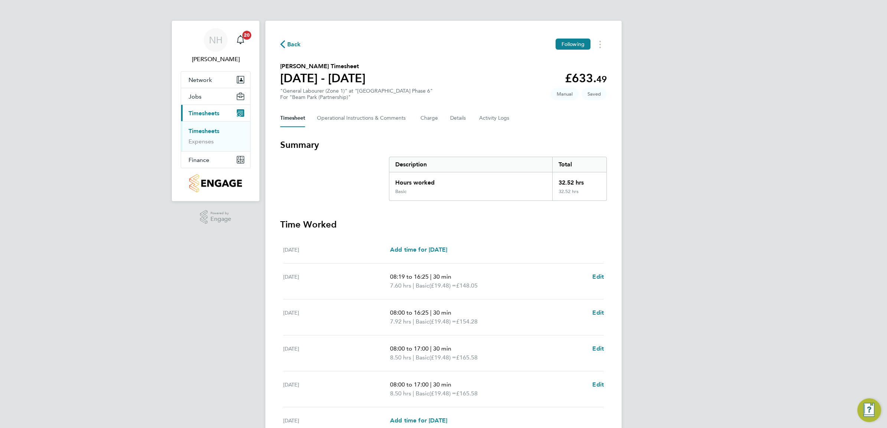
scroll to position [93, 0]
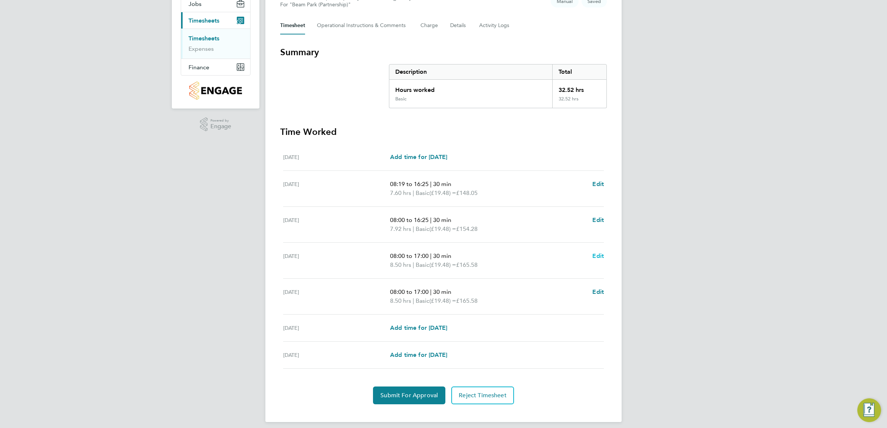
click at [599, 255] on span "Edit" at bounding box center [597, 256] width 11 height 7
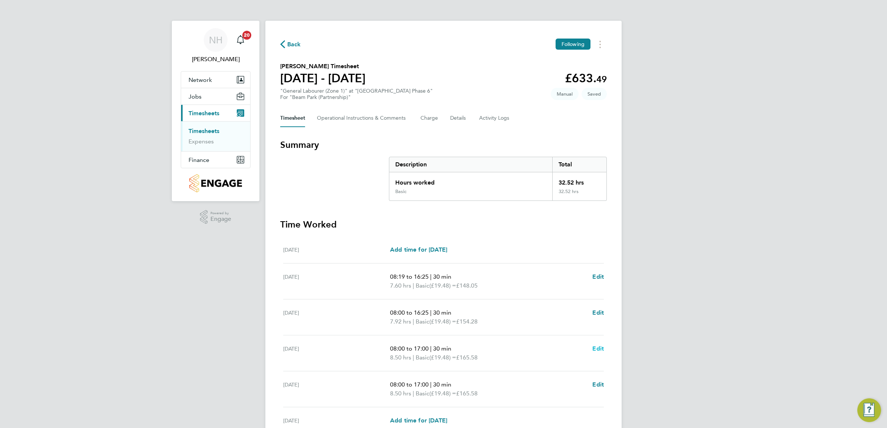
select select "30"
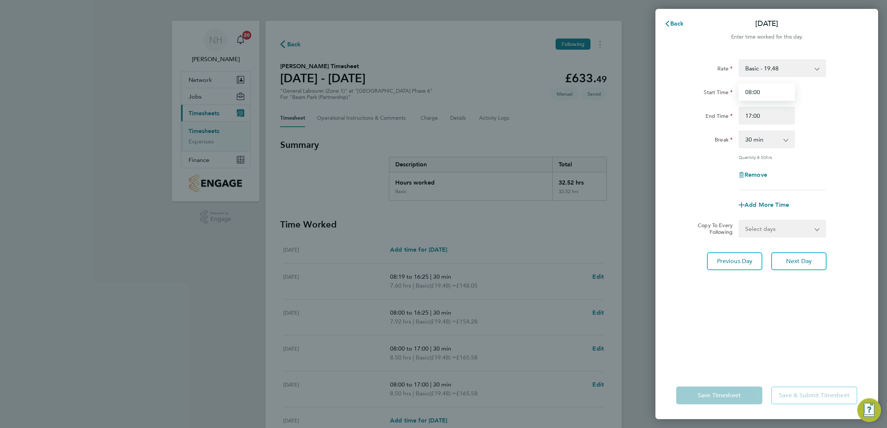
click at [756, 93] on input "08:00" at bounding box center [766, 92] width 56 height 18
type input "08:14"
click at [747, 114] on input "17:00" at bounding box center [766, 116] width 56 height 18
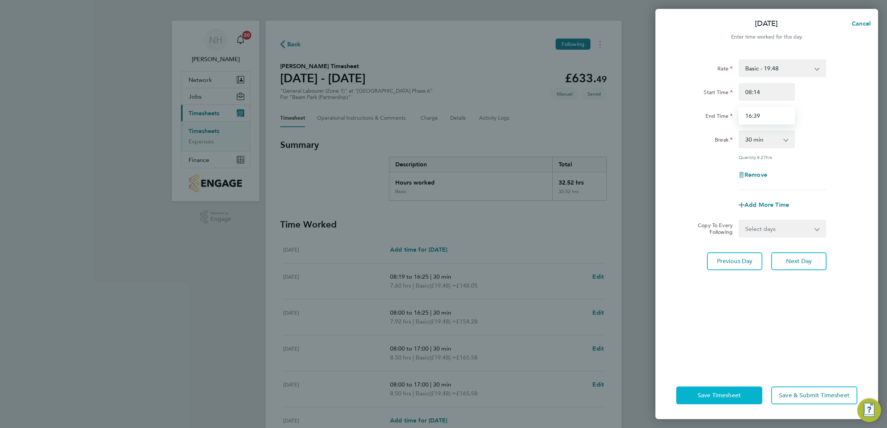
type input "16:39"
click at [722, 394] on span "Save Timesheet" at bounding box center [718, 395] width 43 height 7
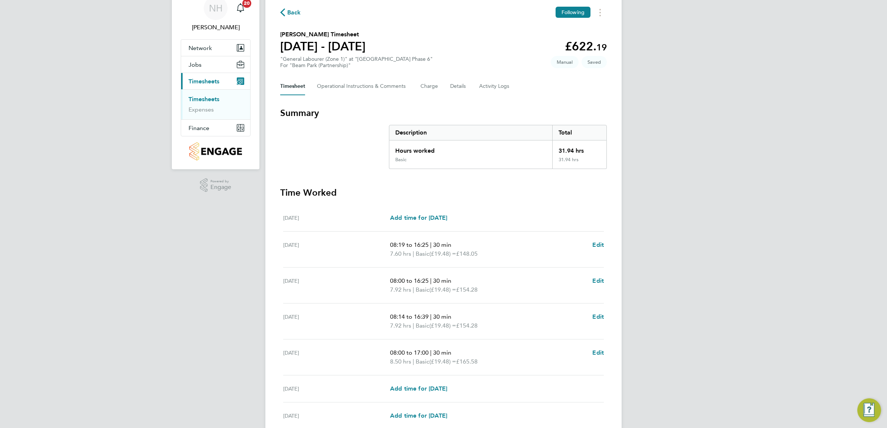
scroll to position [46, 0]
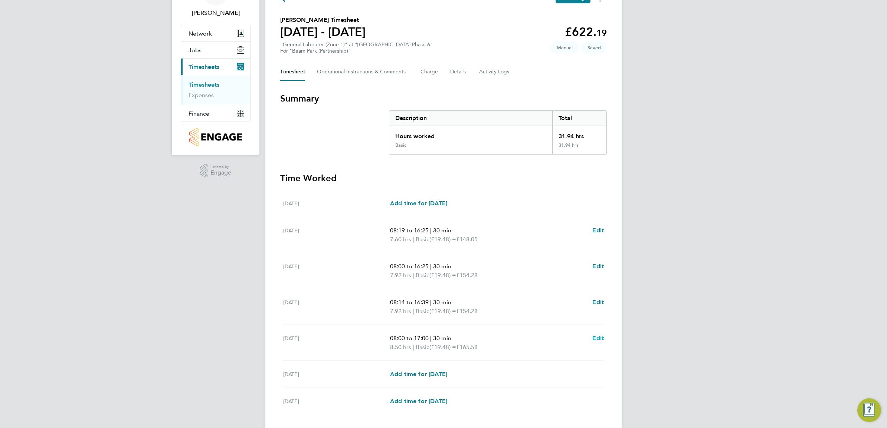
click at [598, 342] on span "Edit" at bounding box center [597, 338] width 11 height 7
select select "30"
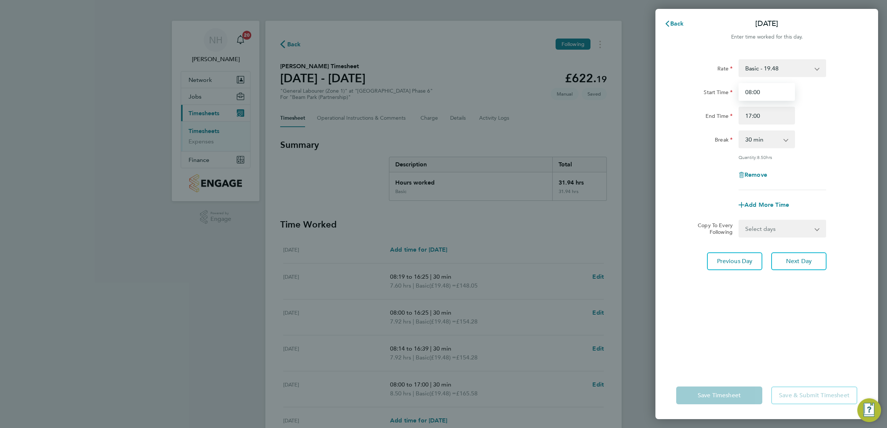
click at [757, 96] on input "08:00" at bounding box center [766, 92] width 56 height 18
type input "08:18"
click at [819, 370] on div "Rate Basic - 19.48 Start Time 08:18 End Time 17:00 Break 0 min 15 min 30 min 45…" at bounding box center [766, 211] width 223 height 322
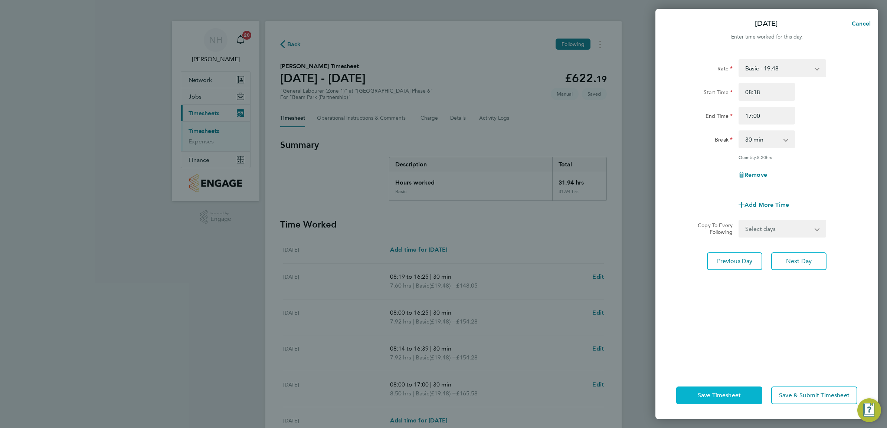
click at [731, 388] on button "Save Timesheet" at bounding box center [719, 396] width 86 height 18
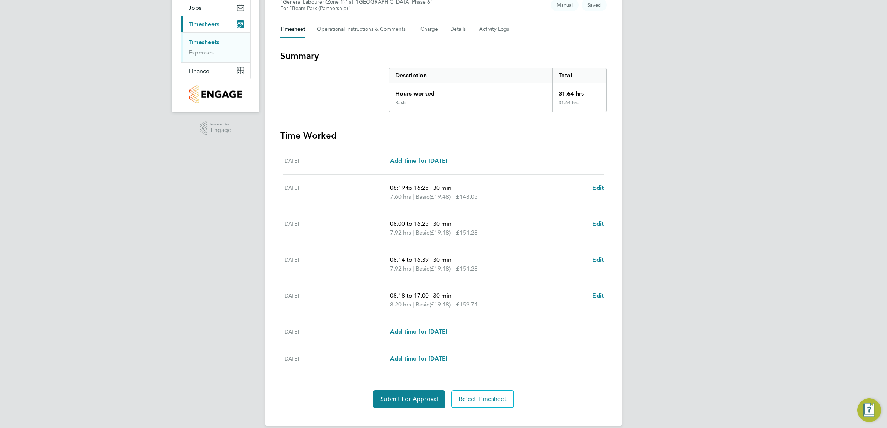
scroll to position [99, 0]
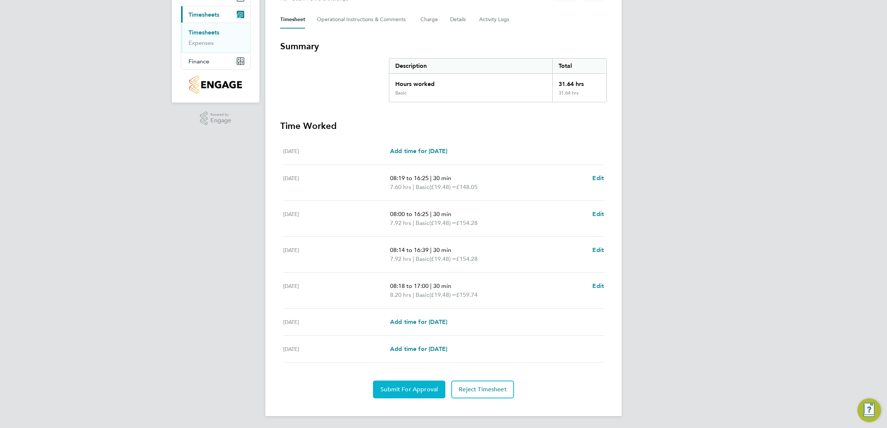
click at [426, 383] on button "Submit For Approval" at bounding box center [409, 390] width 72 height 18
click at [407, 387] on span "Approve Timesheet" at bounding box center [409, 389] width 55 height 7
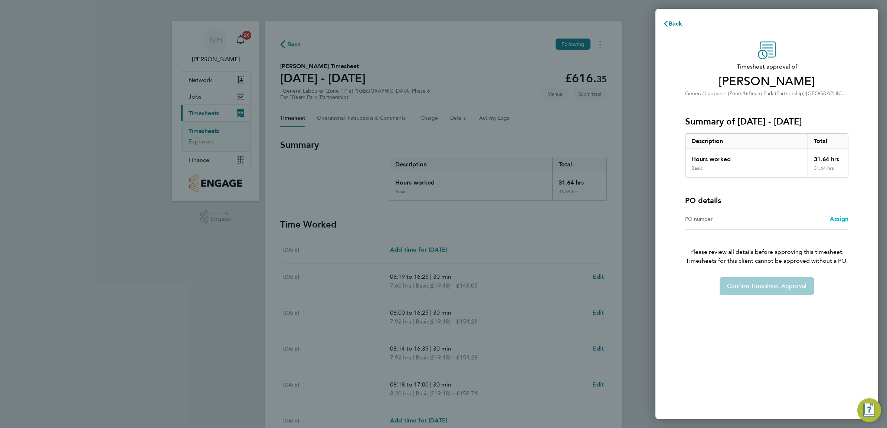
click at [835, 216] on span "Assign" at bounding box center [838, 219] width 19 height 7
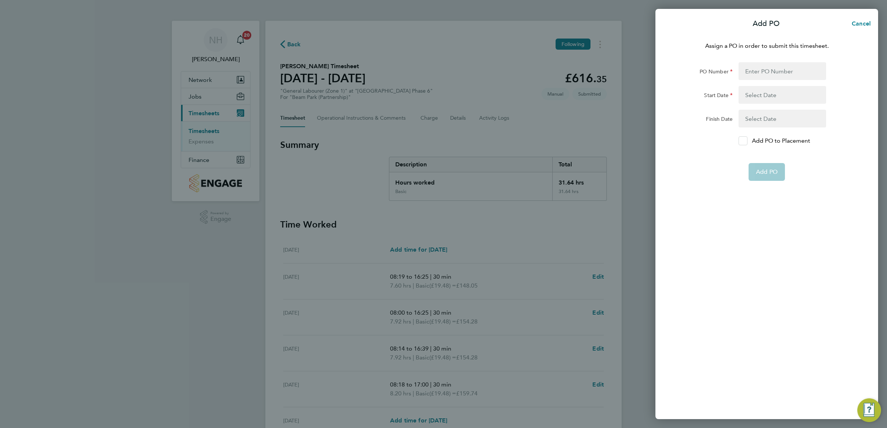
click at [741, 140] on icon at bounding box center [743, 141] width 6 height 5
click at [745, 141] on input "Add PO to Placement" at bounding box center [745, 141] width 0 height 0
click at [744, 73] on input "PO Number" at bounding box center [782, 71] width 88 height 18
type input "H66979"
type input "[DATE]"
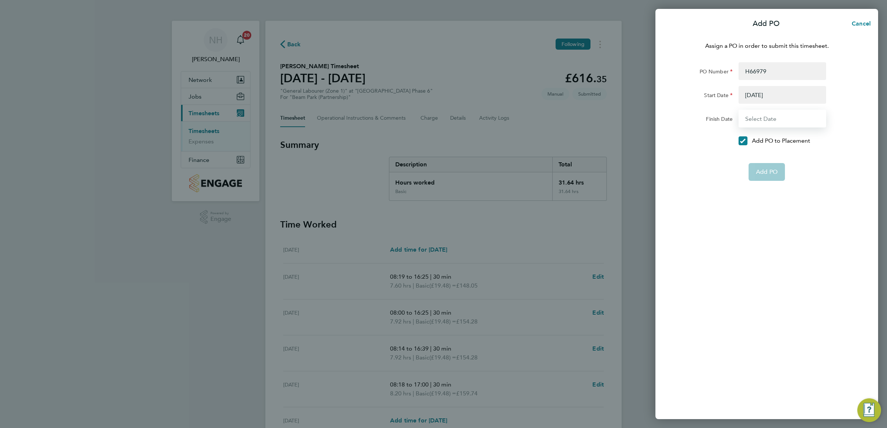
type input "[DATE]"
click at [761, 152] on span "Add PO" at bounding box center [767, 154] width 22 height 7
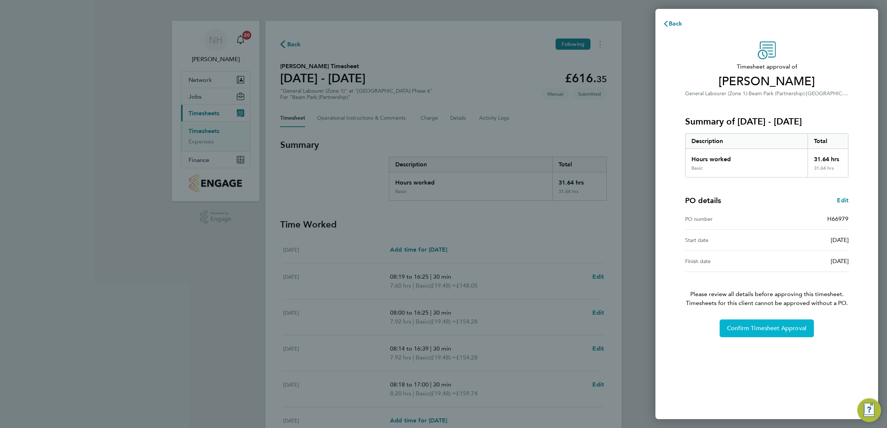
click at [742, 326] on span "Confirm Timesheet Approval" at bounding box center [766, 328] width 79 height 7
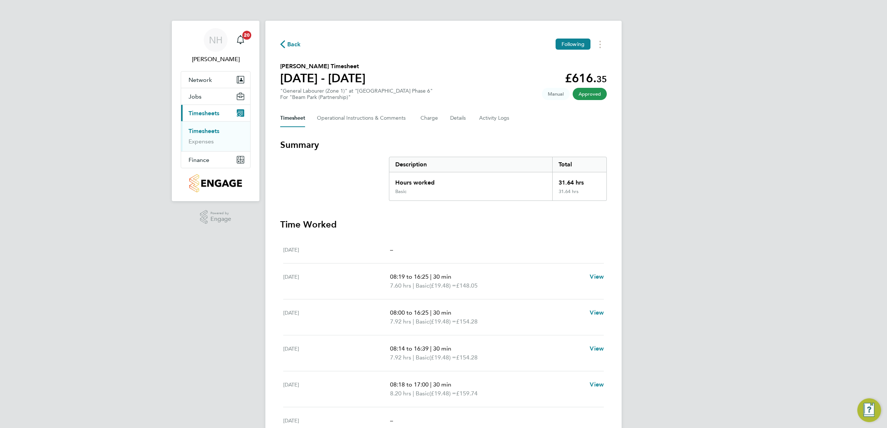
click at [287, 46] on span "Back" at bounding box center [294, 44] width 14 height 9
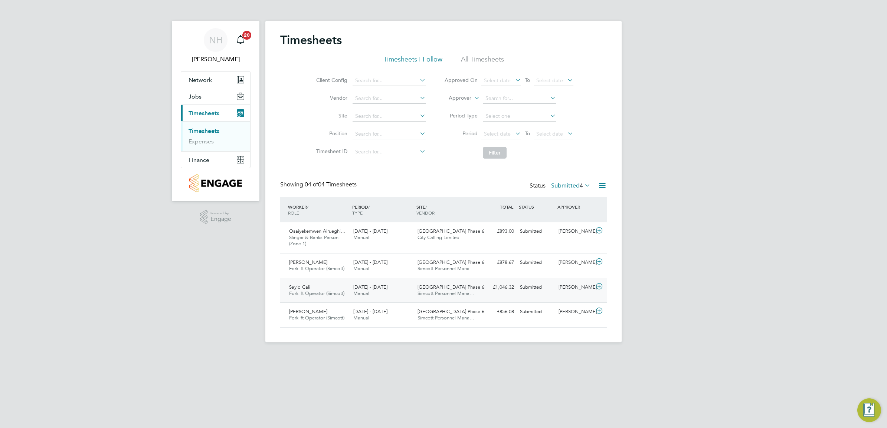
click at [570, 287] on div "[PERSON_NAME]" at bounding box center [574, 288] width 39 height 12
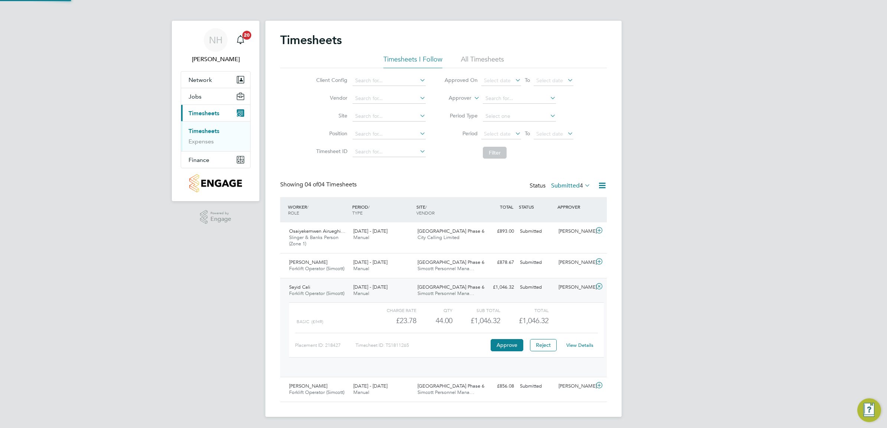
scroll to position [12, 72]
click at [576, 346] on link "View Details" at bounding box center [579, 345] width 27 height 6
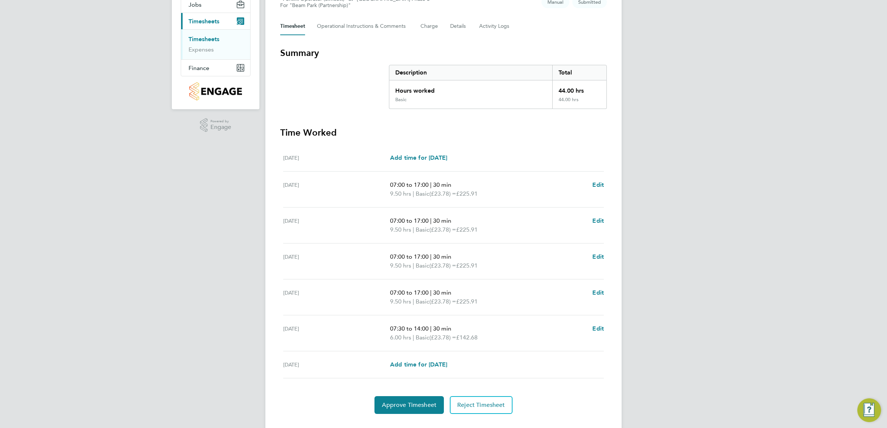
scroll to position [93, 0]
click at [408, 403] on span "Approve Timesheet" at bounding box center [409, 404] width 55 height 7
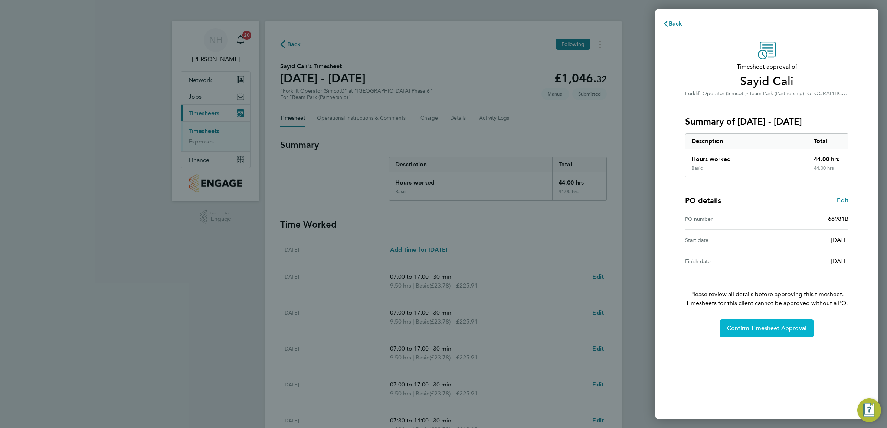
click at [763, 327] on span "Confirm Timesheet Approval" at bounding box center [766, 328] width 79 height 7
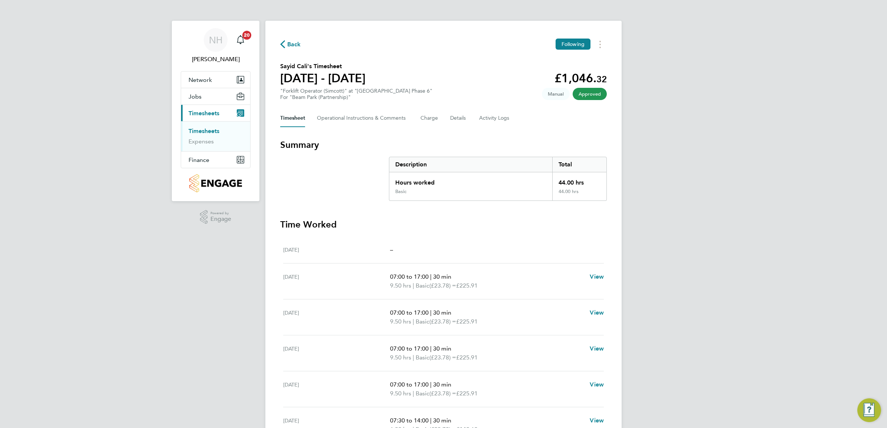
click at [292, 45] on span "Back" at bounding box center [294, 44] width 14 height 9
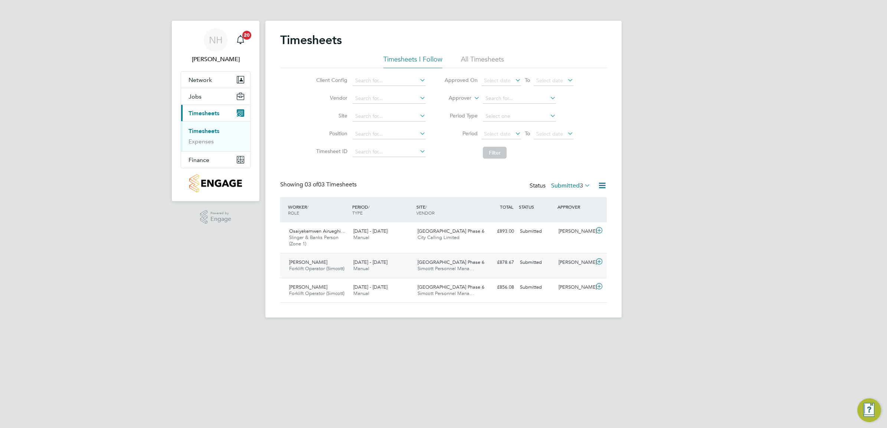
click at [575, 261] on div "[PERSON_NAME]" at bounding box center [574, 263] width 39 height 12
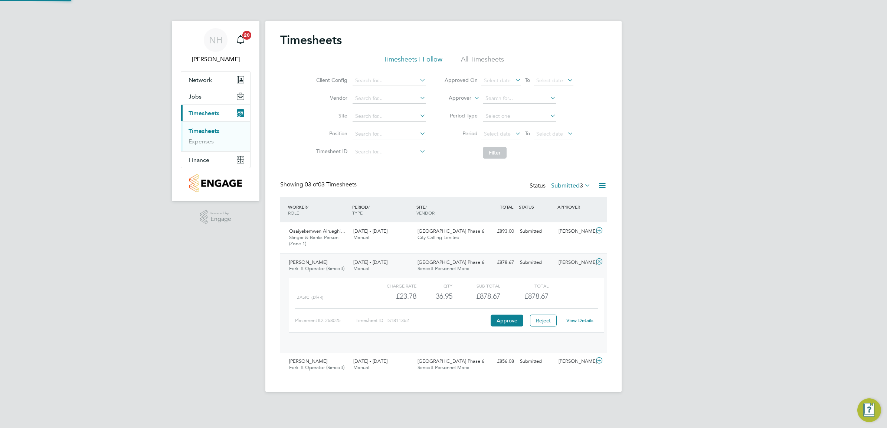
scroll to position [12, 72]
click at [579, 318] on link "View Details" at bounding box center [579, 321] width 27 height 6
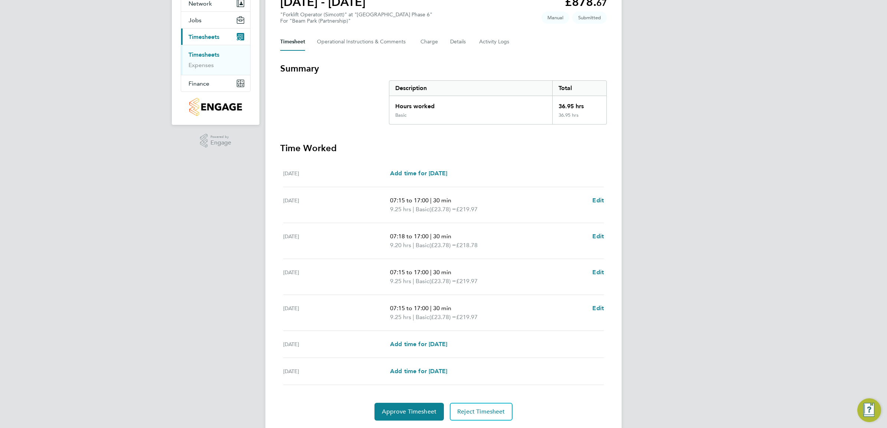
scroll to position [93, 0]
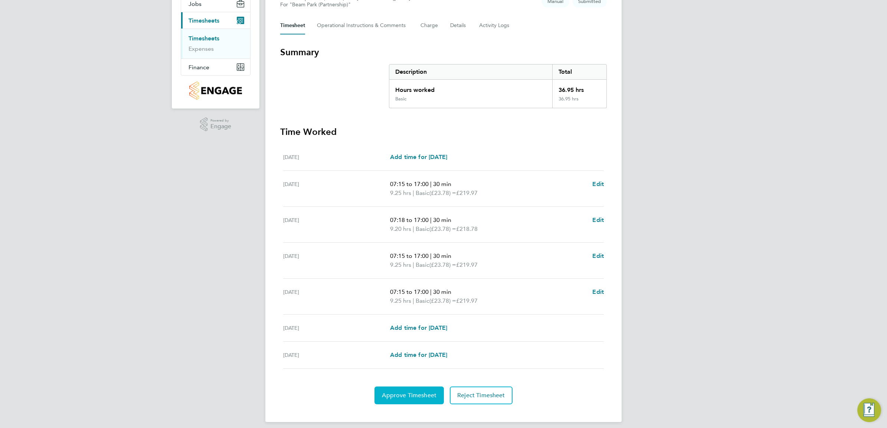
drag, startPoint x: 409, startPoint y: 389, endPoint x: 428, endPoint y: 388, distance: 19.0
click at [409, 389] on button "Approve Timesheet" at bounding box center [408, 396] width 69 height 18
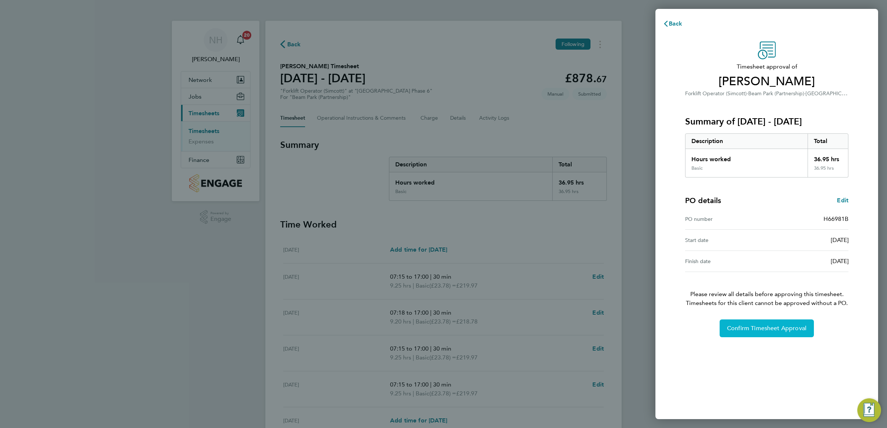
click at [761, 322] on button "Confirm Timesheet Approval" at bounding box center [766, 329] width 94 height 18
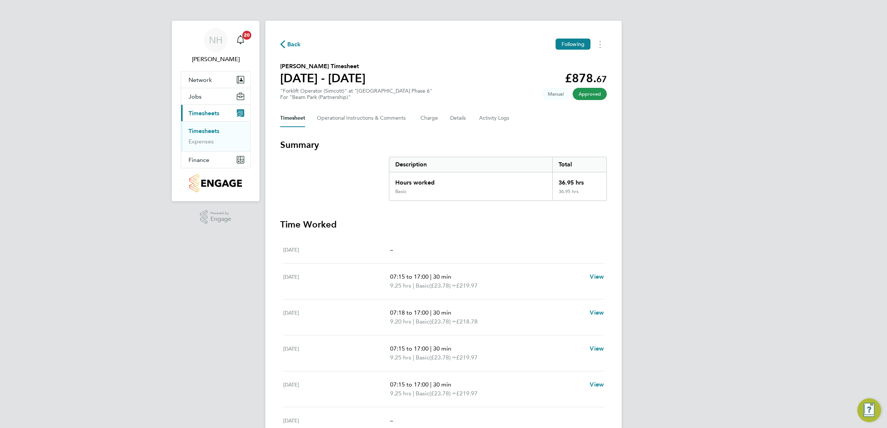
click at [291, 47] on span "Back" at bounding box center [294, 44] width 14 height 9
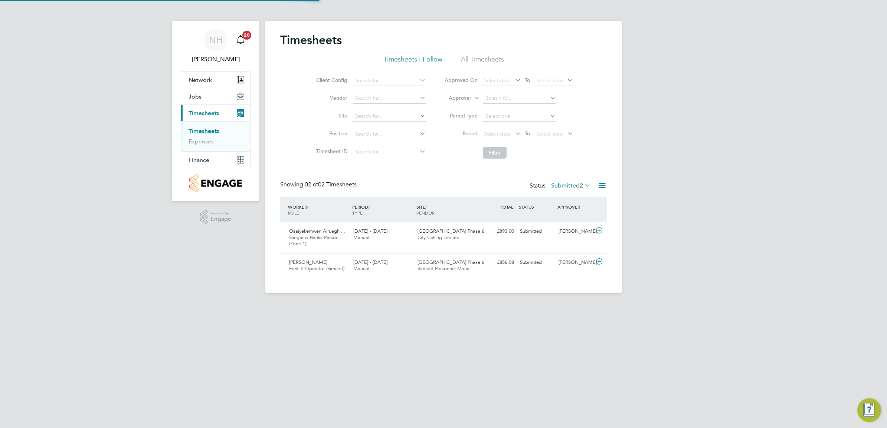
scroll to position [19, 64]
click at [573, 262] on div "[PERSON_NAME]" at bounding box center [574, 263] width 39 height 12
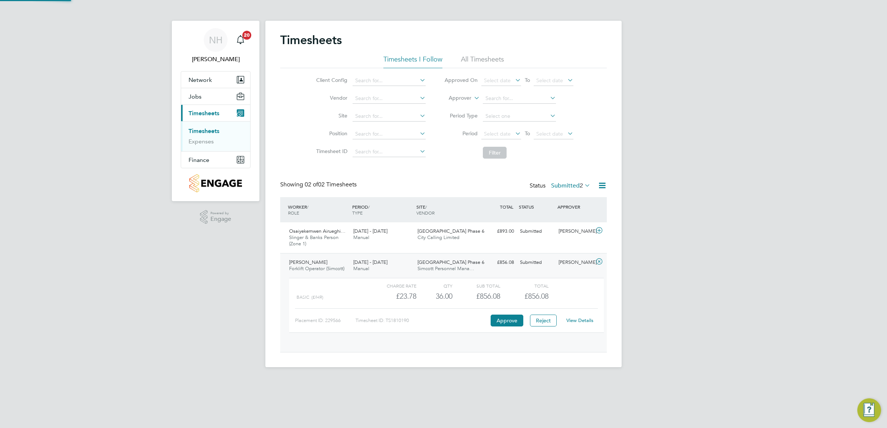
scroll to position [12, 72]
click at [572, 318] on link "View Details" at bounding box center [579, 321] width 27 height 6
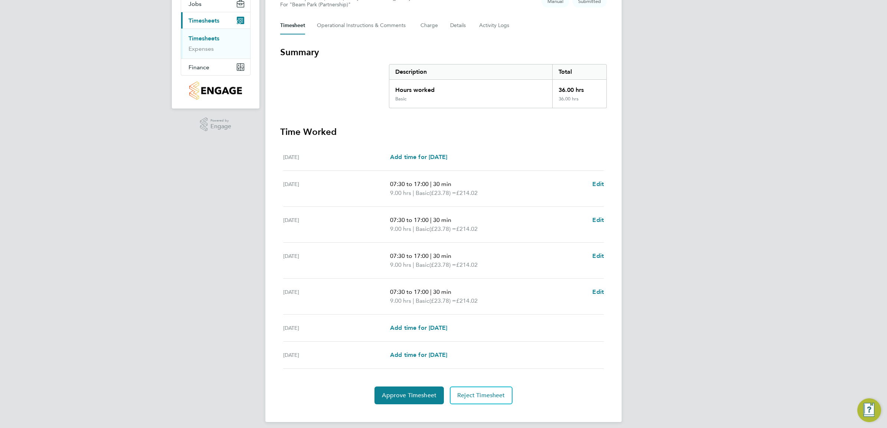
scroll to position [99, 0]
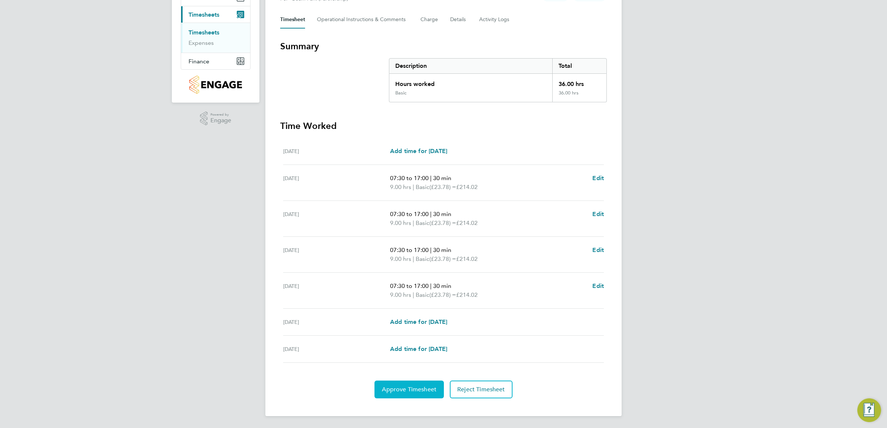
click at [411, 385] on button "Approve Timesheet" at bounding box center [408, 390] width 69 height 18
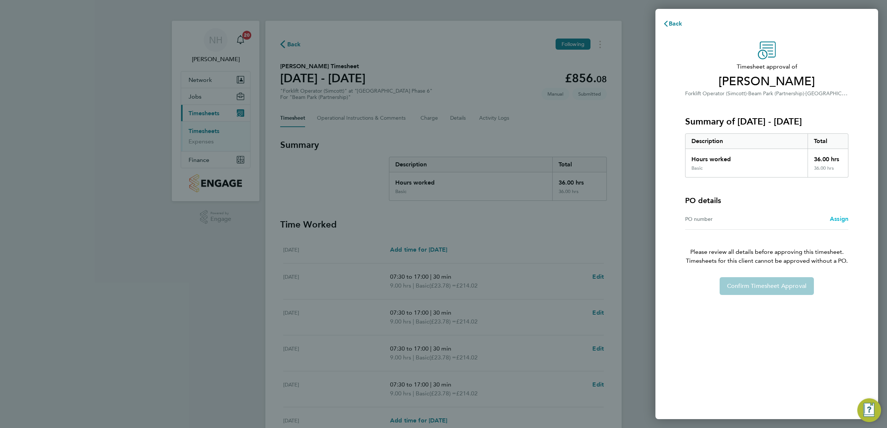
click at [835, 218] on span "Assign" at bounding box center [838, 219] width 19 height 7
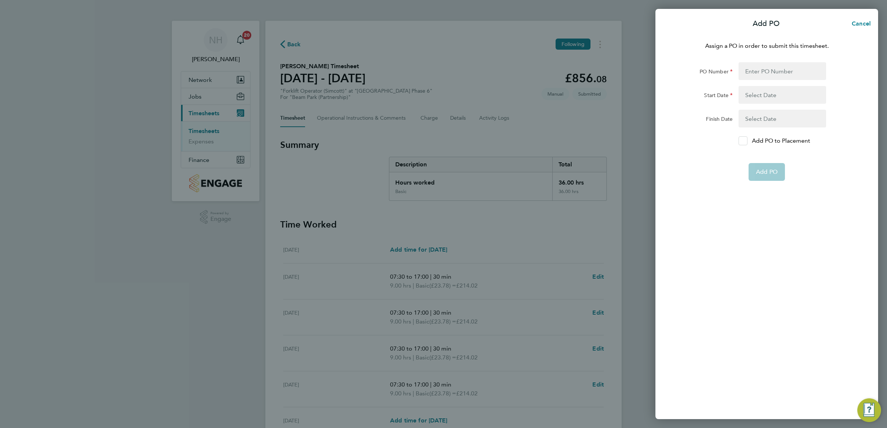
click at [740, 142] on icon at bounding box center [743, 141] width 6 height 5
click at [745, 141] on input "Add PO to Placement" at bounding box center [745, 141] width 0 height 0
click at [754, 72] on input "PO Number" at bounding box center [782, 71] width 88 height 18
type input "H66981B"
type input "19 Mar 25"
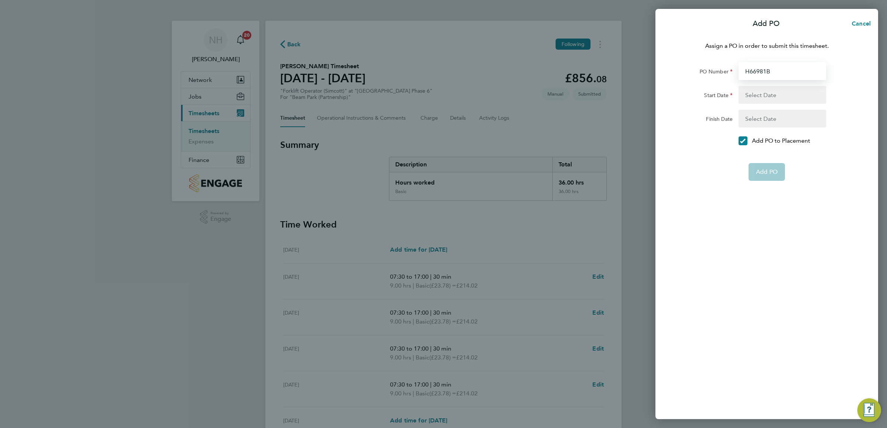
type input "[DATE]"
click at [762, 153] on span "Add PO" at bounding box center [767, 154] width 22 height 7
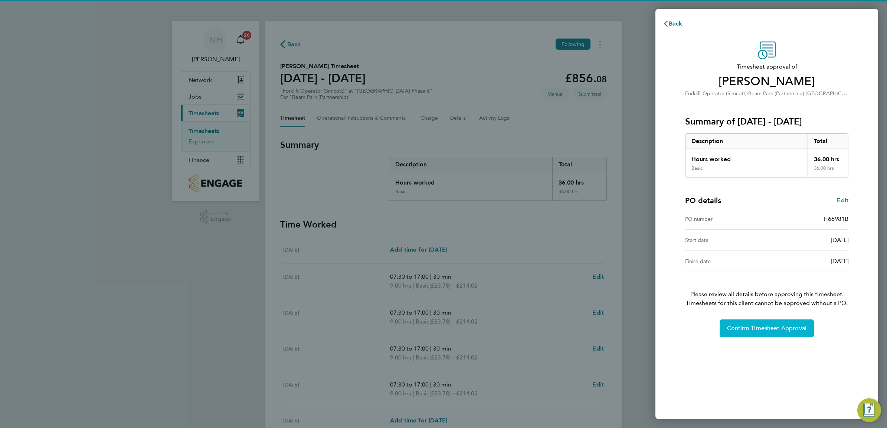
click at [772, 328] on span "Confirm Timesheet Approval" at bounding box center [766, 328] width 79 height 7
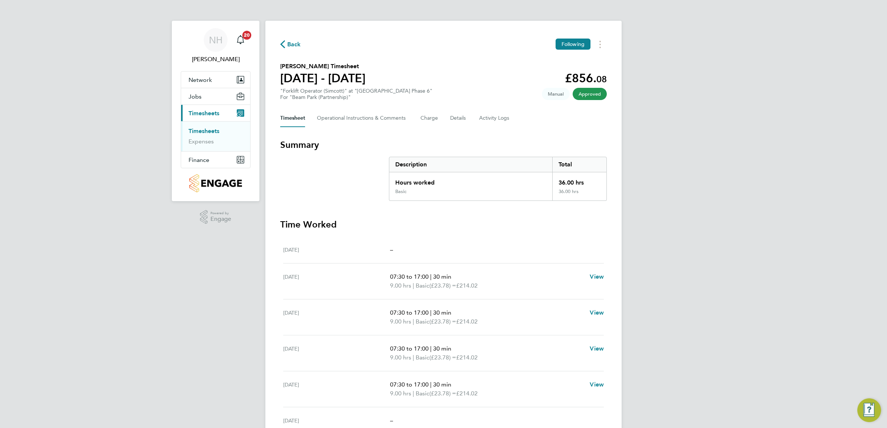
click at [296, 44] on span "Back" at bounding box center [294, 44] width 14 height 9
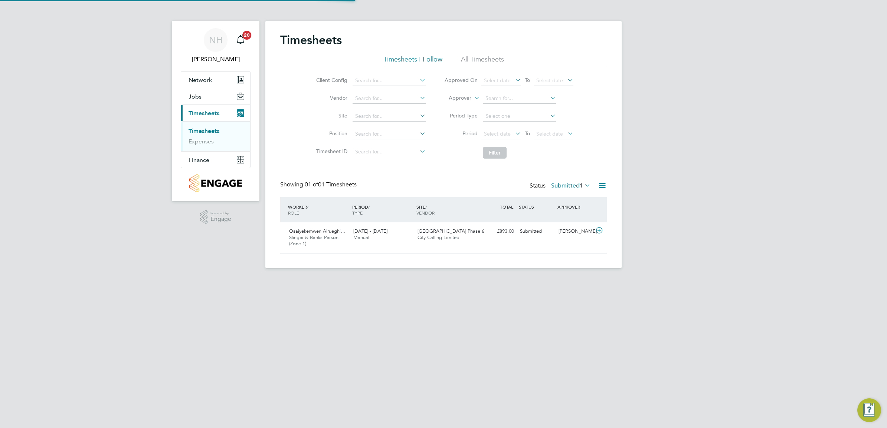
scroll to position [19, 64]
click at [572, 231] on div "[PERSON_NAME]" at bounding box center [574, 232] width 39 height 12
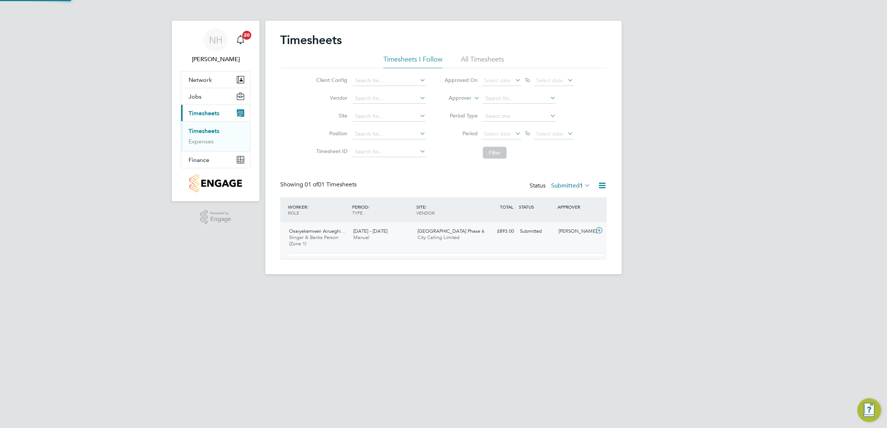
scroll to position [12, 72]
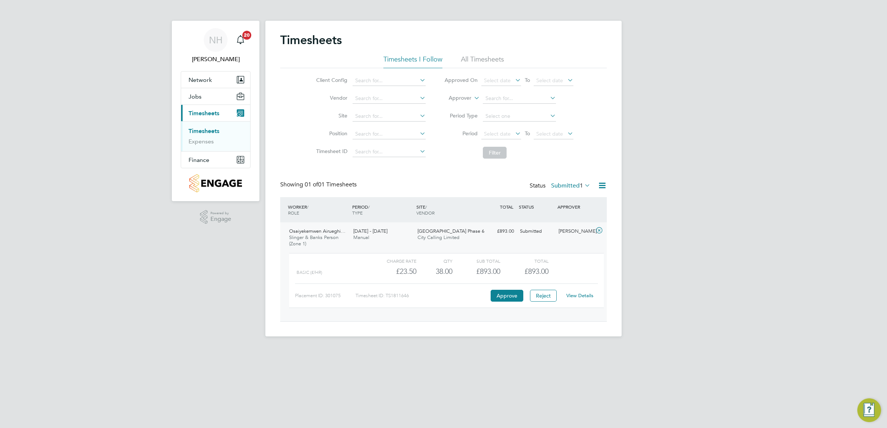
click at [576, 297] on link "View Details" at bounding box center [579, 296] width 27 height 6
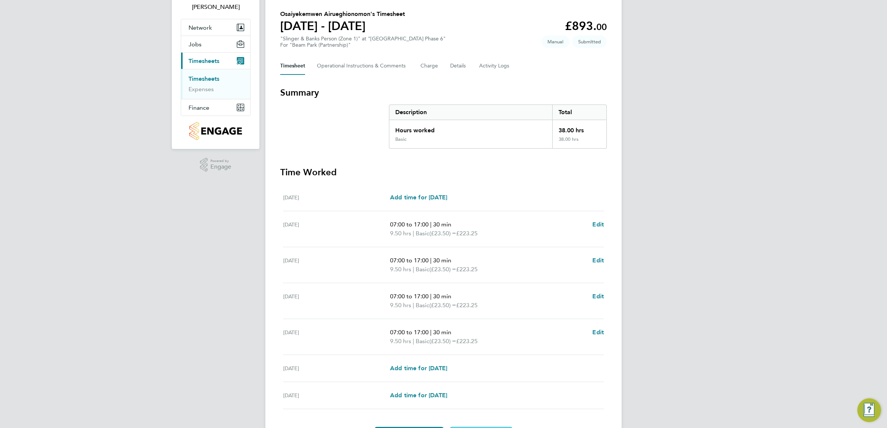
scroll to position [93, 0]
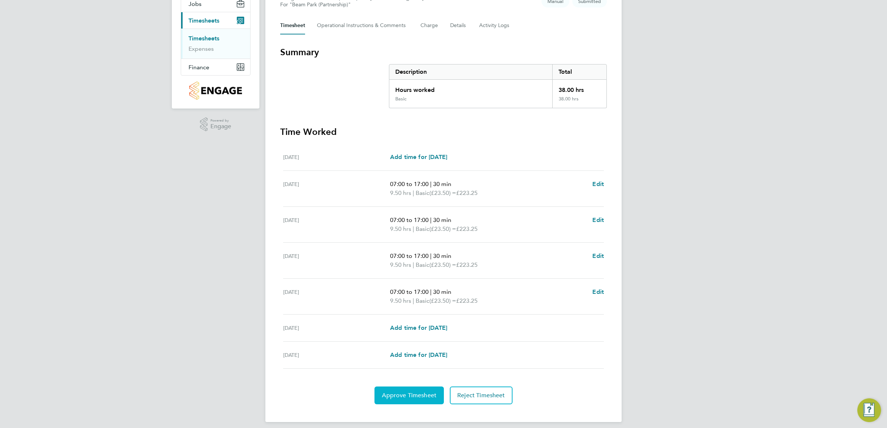
click at [403, 399] on span "Approve Timesheet" at bounding box center [409, 395] width 55 height 7
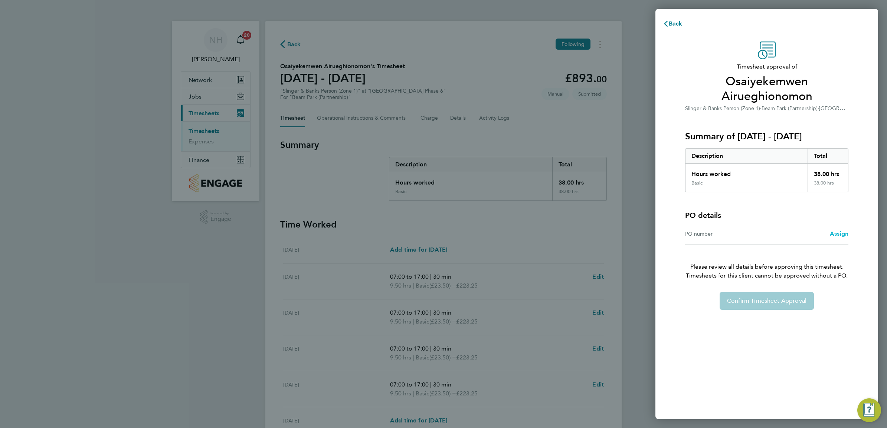
click at [831, 233] on span "Assign" at bounding box center [838, 233] width 19 height 7
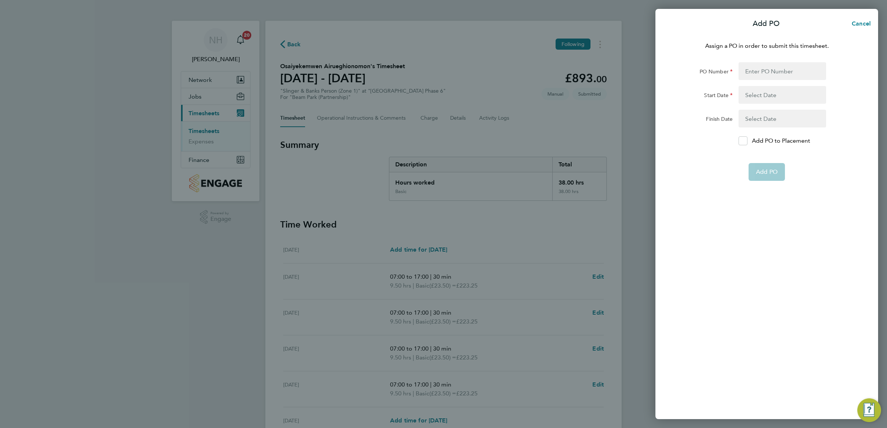
click at [737, 140] on div "Add PO to Placement" at bounding box center [781, 141] width 93 height 9
click at [744, 139] on icon at bounding box center [743, 141] width 6 height 5
click at [745, 141] on input "Add PO to Placement" at bounding box center [745, 141] width 0 height 0
click at [759, 68] on input "PO Number" at bounding box center [782, 71] width 88 height 18
type input "H66979"
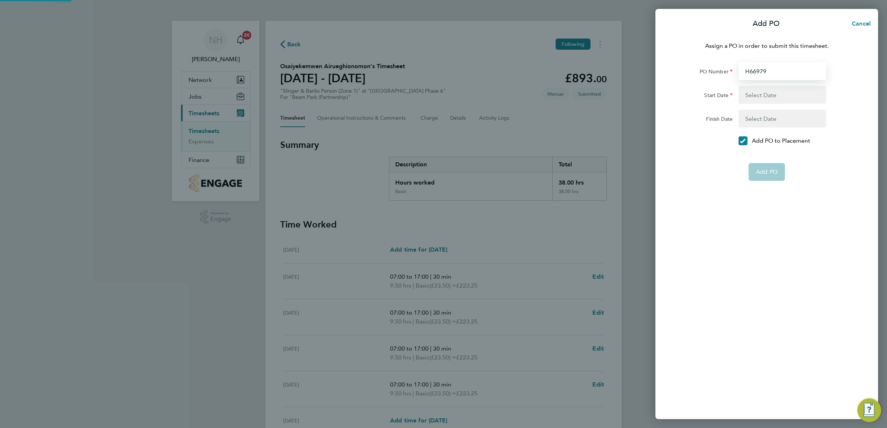
type input "[DATE]"
click at [765, 153] on span "Add PO" at bounding box center [767, 154] width 22 height 7
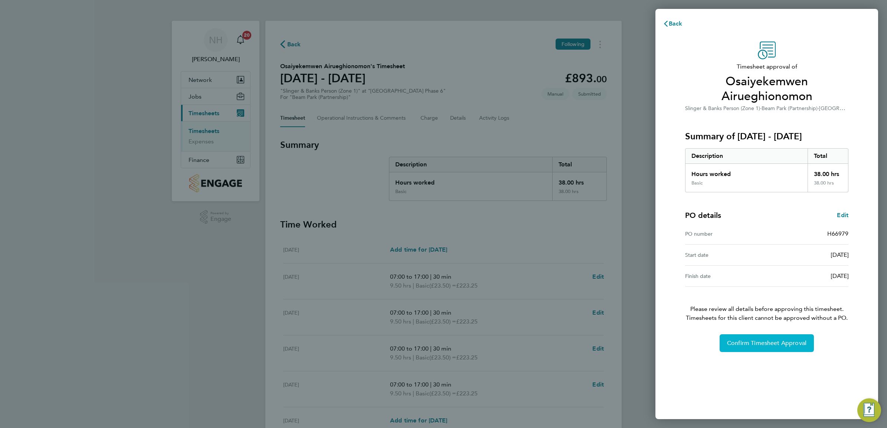
click at [762, 343] on span "Confirm Timesheet Approval" at bounding box center [766, 343] width 79 height 7
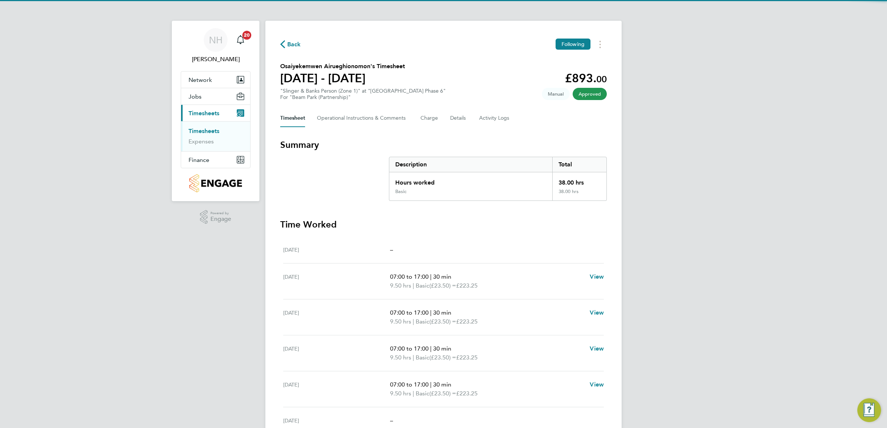
click at [289, 43] on span "Back" at bounding box center [294, 44] width 14 height 9
